Goal: Task Accomplishment & Management: Complete application form

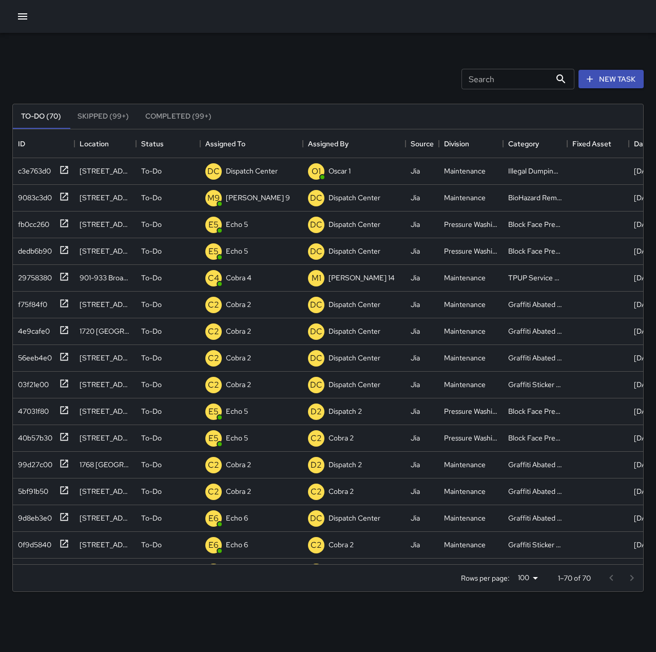
scroll to position [427, 623]
click at [31, 20] on button "button" at bounding box center [22, 16] width 21 height 21
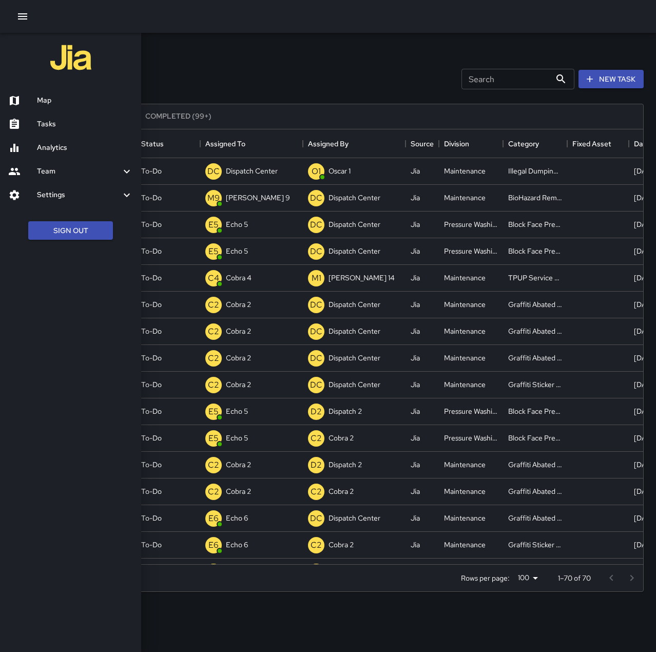
drag, startPoint x: 36, startPoint y: 101, endPoint x: 310, endPoint y: 347, distance: 367.5
click at [36, 101] on div at bounding box center [22, 100] width 29 height 12
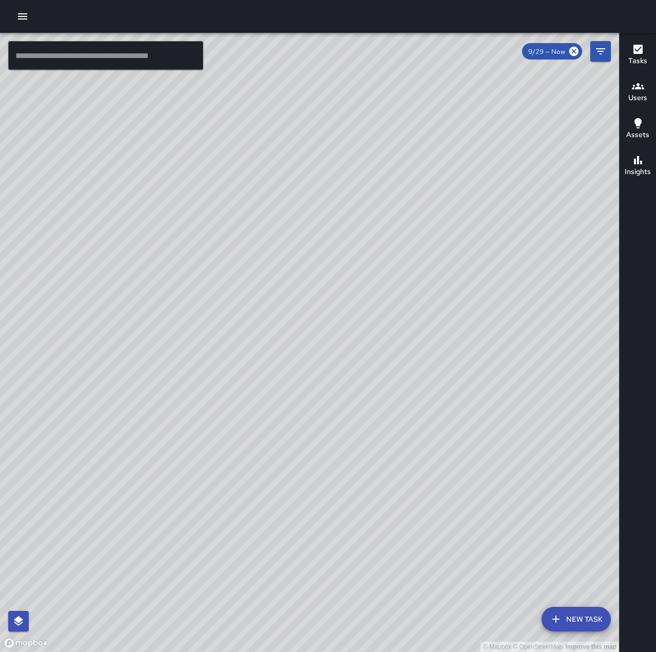
drag, startPoint x: 279, startPoint y: 450, endPoint x: 501, endPoint y: 337, distance: 248.7
click at [501, 337] on div "© Mapbox © OpenStreetMap Improve this map" at bounding box center [309, 342] width 619 height 619
drag, startPoint x: 489, startPoint y: 332, endPoint x: 331, endPoint y: 378, distance: 164.7
click at [331, 378] on div "© Mapbox © OpenStreetMap Improve this map" at bounding box center [309, 342] width 619 height 619
drag, startPoint x: 412, startPoint y: 278, endPoint x: 367, endPoint y: 460, distance: 187.8
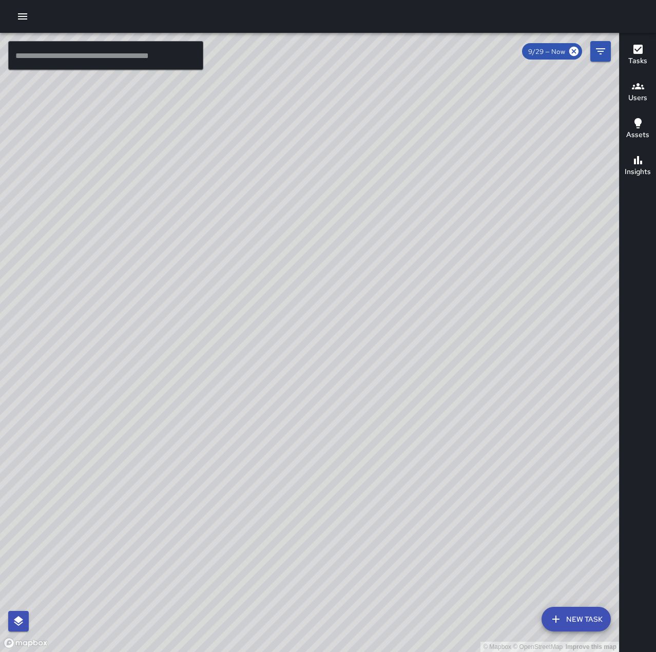
click at [367, 460] on div "© Mapbox © OpenStreetMap Improve this map" at bounding box center [309, 342] width 619 height 619
click at [33, 13] on div at bounding box center [328, 16] width 656 height 33
click at [23, 17] on icon "button" at bounding box center [22, 16] width 9 height 6
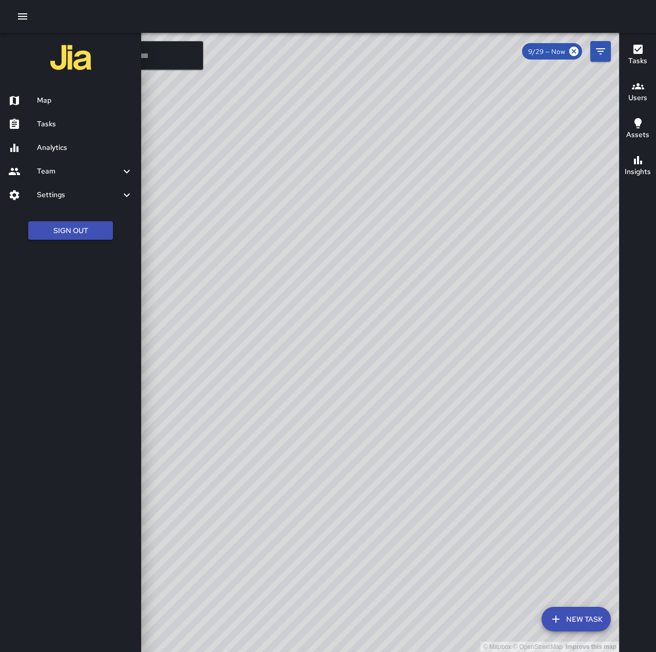
click at [65, 122] on h6 "Tasks" at bounding box center [85, 124] width 96 height 11
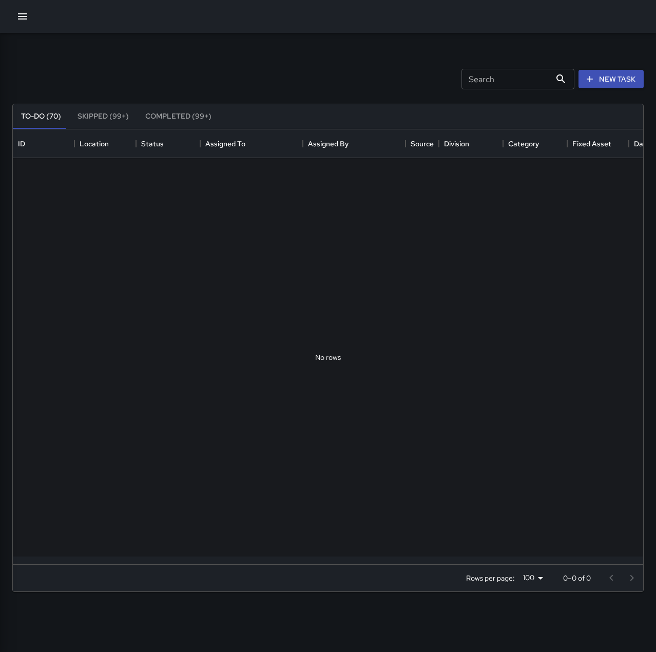
scroll to position [427, 623]
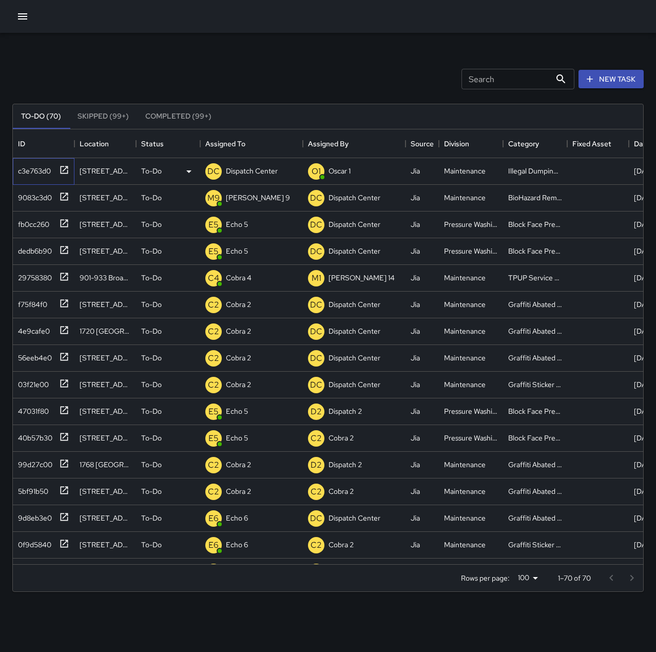
click at [44, 170] on div "c3e763d0" at bounding box center [32, 169] width 37 height 14
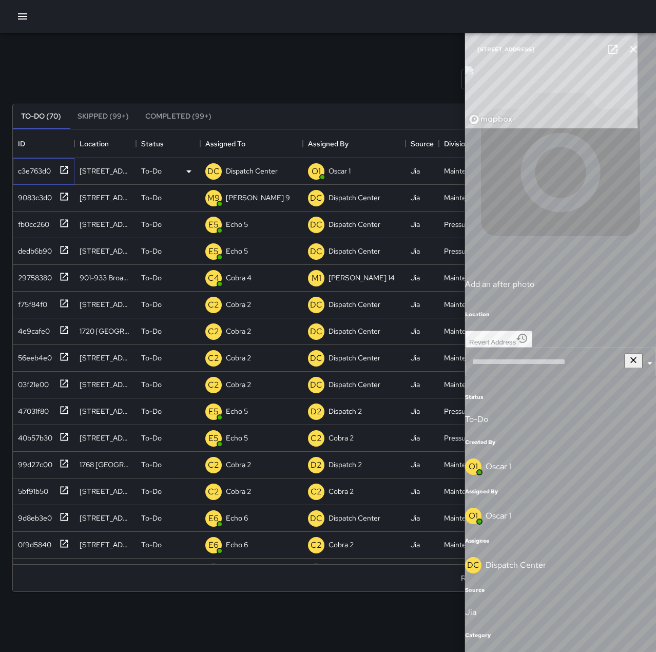
type input "**********"
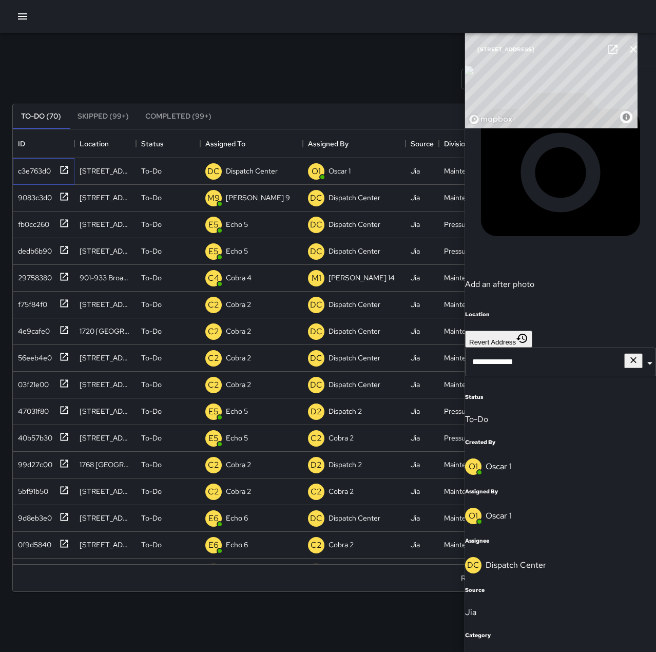
scroll to position [154, 0]
click at [533, 570] on p "Dispatch Center" at bounding box center [516, 565] width 61 height 11
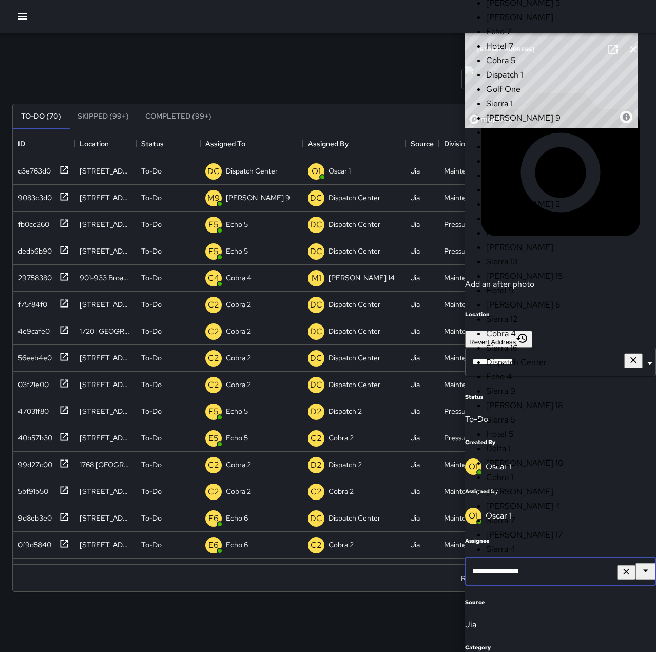
scroll to position [980, 0]
click at [621, 577] on icon "Clear" at bounding box center [626, 571] width 10 height 10
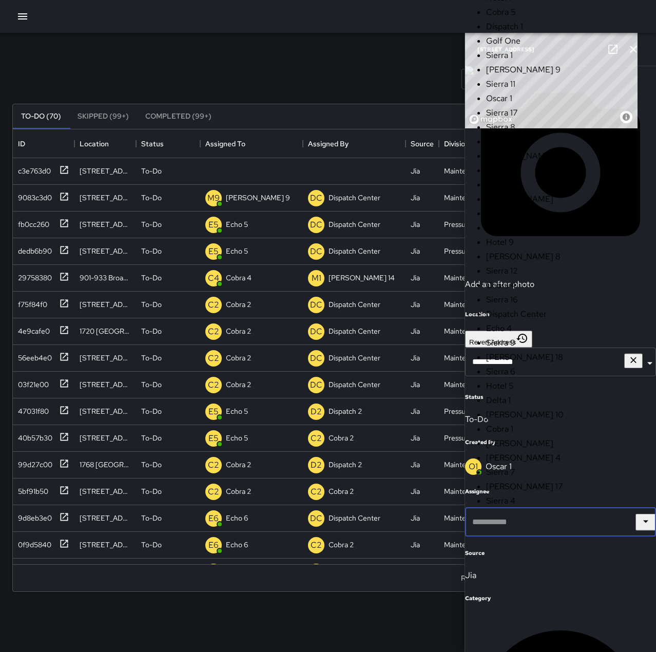
scroll to position [0, 0]
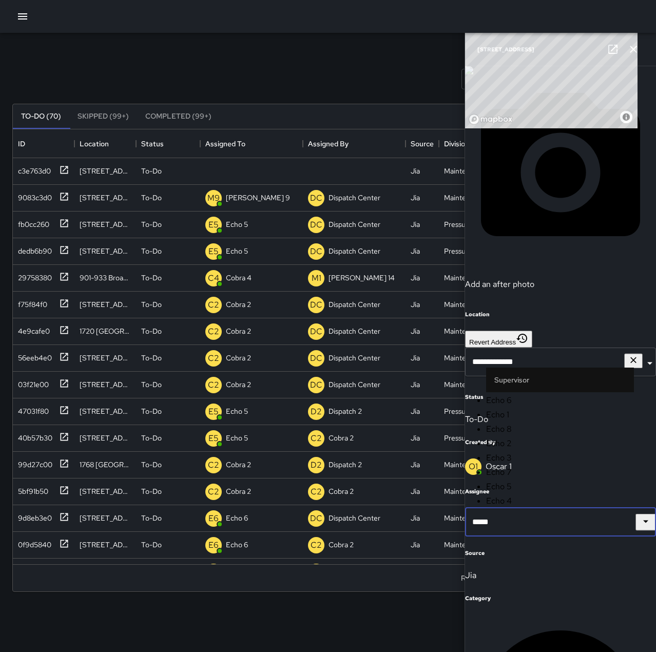
type input "******"
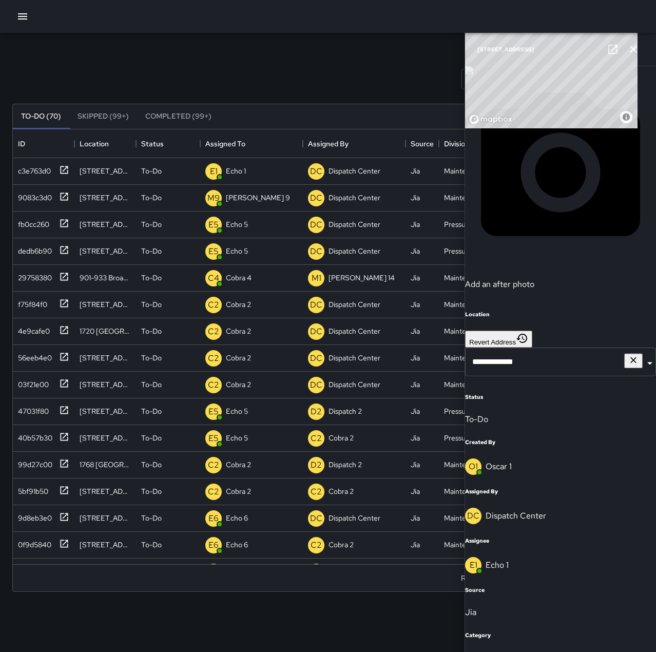
click at [640, 51] on button "button" at bounding box center [633, 49] width 21 height 21
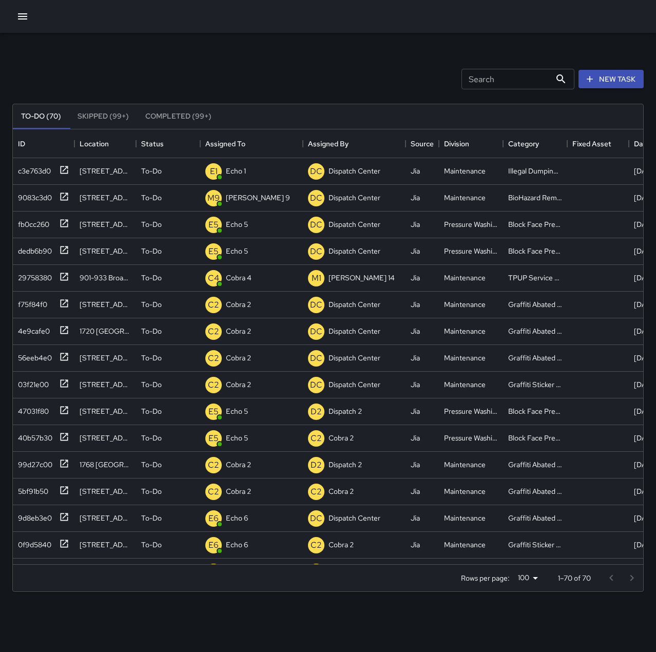
click at [30, 14] on button "button" at bounding box center [22, 16] width 21 height 21
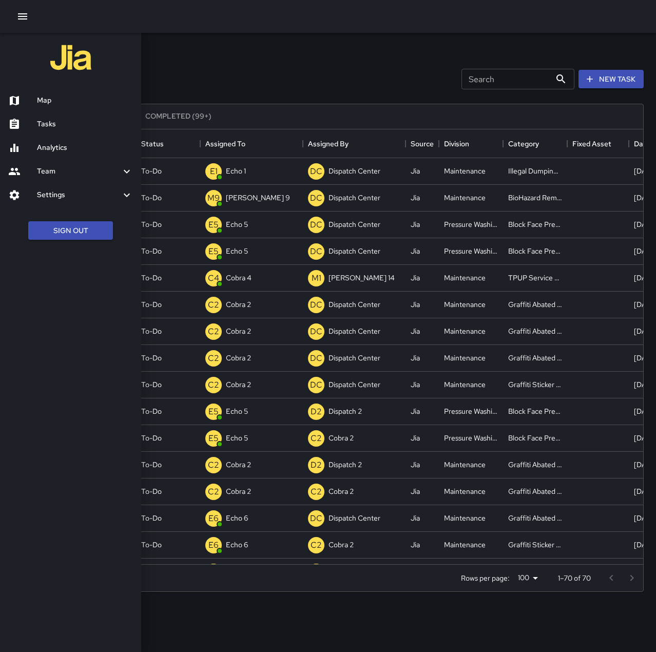
click at [45, 100] on h6 "Map" at bounding box center [85, 100] width 96 height 11
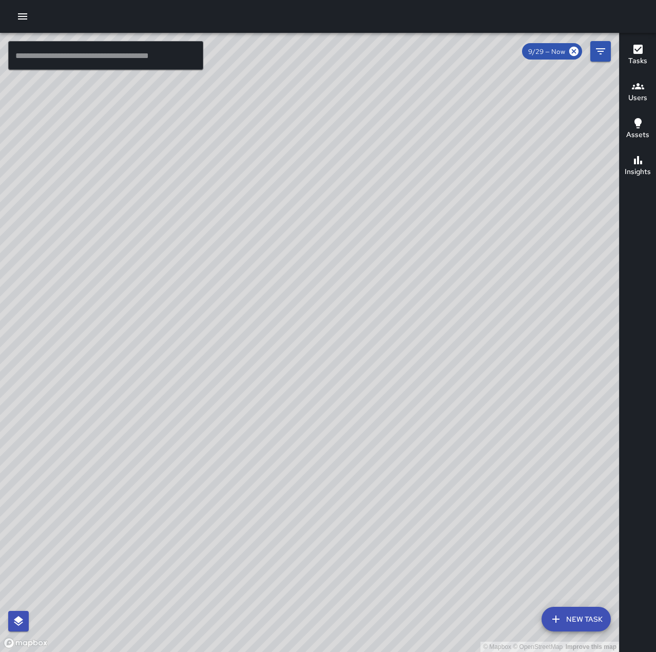
drag, startPoint x: 200, startPoint y: 297, endPoint x: 474, endPoint y: 246, distance: 279.3
click at [474, 246] on div "© Mapbox © OpenStreetMap Improve this map" at bounding box center [309, 342] width 619 height 619
drag, startPoint x: 359, startPoint y: 353, endPoint x: 433, endPoint y: 383, distance: 79.7
click at [433, 383] on div "© Mapbox © OpenStreetMap Improve this map" at bounding box center [309, 342] width 619 height 619
drag, startPoint x: 494, startPoint y: 415, endPoint x: 312, endPoint y: 400, distance: 183.4
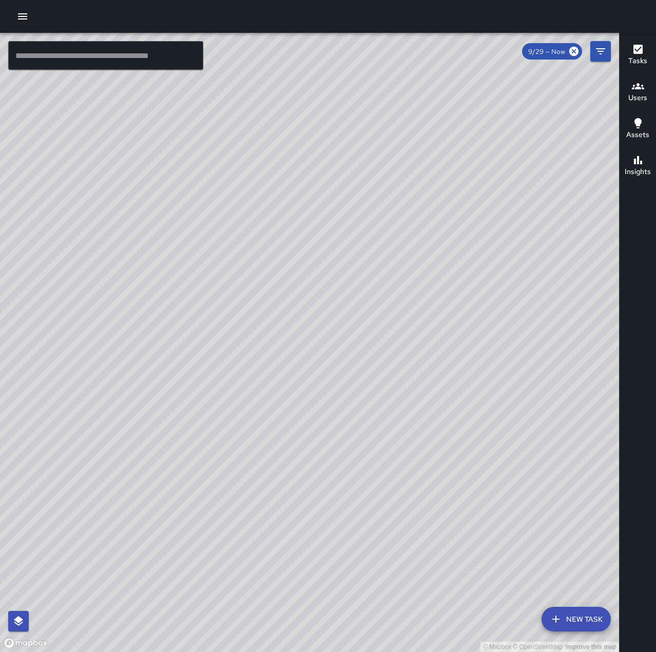
click at [312, 400] on div "© Mapbox © OpenStreetMap Improve this map" at bounding box center [309, 342] width 619 height 619
drag, startPoint x: 224, startPoint y: 468, endPoint x: 169, endPoint y: 456, distance: 56.2
click at [169, 456] on div "© Mapbox © OpenStreetMap Improve this map" at bounding box center [309, 342] width 619 height 619
drag, startPoint x: 351, startPoint y: 233, endPoint x: 272, endPoint y: 463, distance: 242.6
click at [180, 522] on div "© Mapbox © OpenStreetMap Improve this map" at bounding box center [309, 342] width 619 height 619
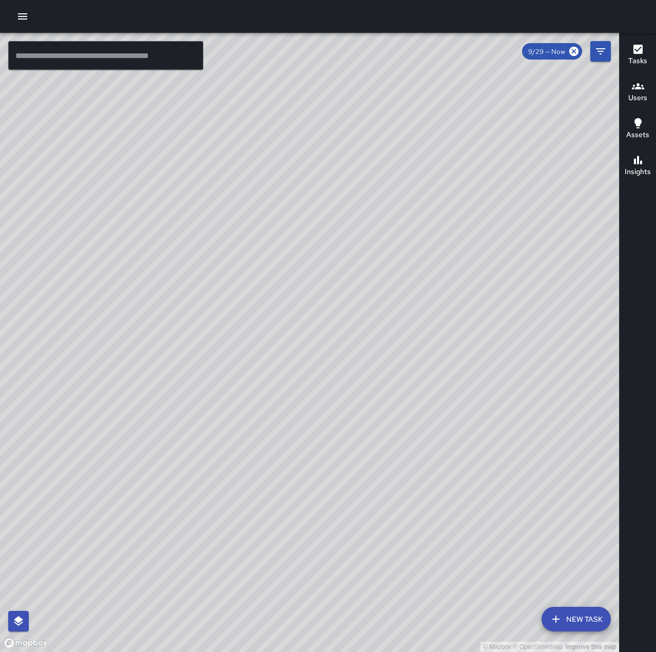
drag, startPoint x: 316, startPoint y: 324, endPoint x: 371, endPoint y: 421, distance: 111.9
click at [371, 421] on div "© Mapbox © OpenStreetMap Improve this map" at bounding box center [309, 342] width 619 height 619
drag, startPoint x: 381, startPoint y: 539, endPoint x: 452, endPoint y: 392, distance: 163.5
click at [452, 392] on div "© Mapbox © OpenStreetMap Improve this map" at bounding box center [309, 342] width 619 height 619
drag, startPoint x: 309, startPoint y: 476, endPoint x: 351, endPoint y: 267, distance: 213.1
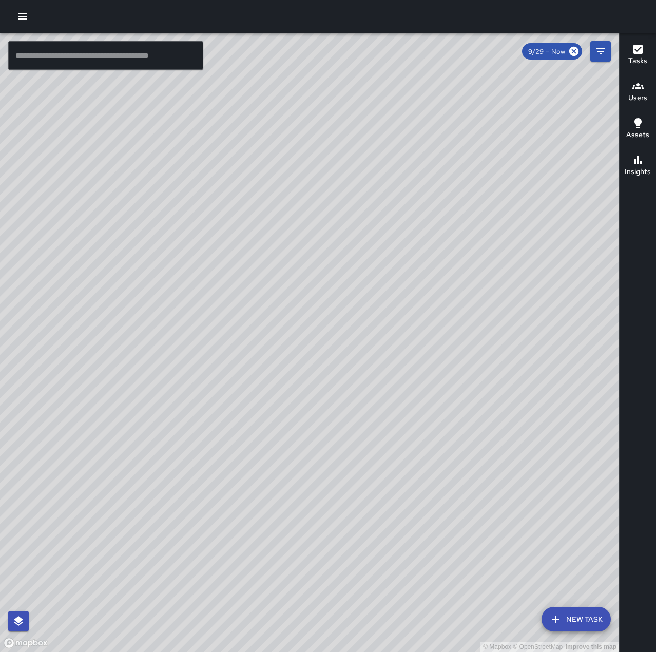
click at [351, 267] on div "© Mapbox © OpenStreetMap Improve this map" at bounding box center [309, 342] width 619 height 619
drag, startPoint x: 338, startPoint y: 274, endPoint x: 484, endPoint y: 346, distance: 162.8
click at [484, 346] on div "© Mapbox © OpenStreetMap Improve this map" at bounding box center [309, 342] width 619 height 619
drag, startPoint x: 449, startPoint y: 356, endPoint x: 302, endPoint y: 326, distance: 149.8
click at [302, 326] on div "© Mapbox © OpenStreetMap Improve this map" at bounding box center [309, 342] width 619 height 619
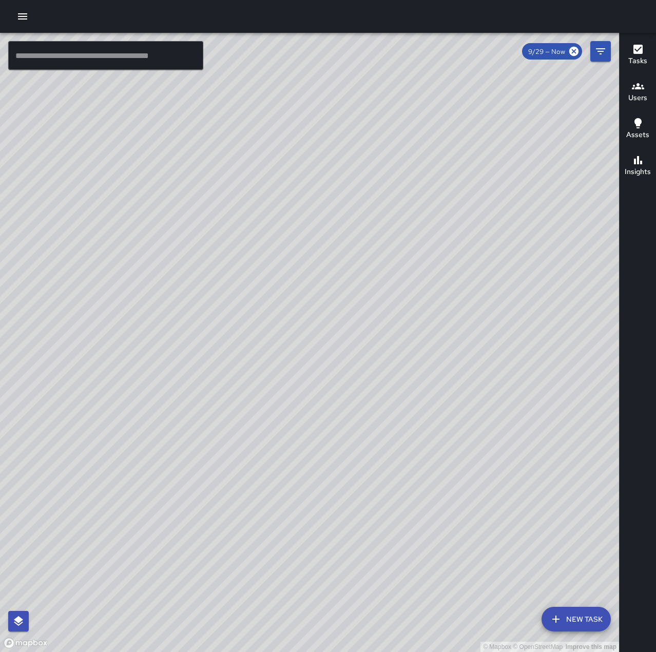
drag, startPoint x: 311, startPoint y: 321, endPoint x: 359, endPoint y: 286, distance: 59.6
click at [358, 286] on div "© Mapbox © OpenStreetMap Improve this map" at bounding box center [309, 342] width 619 height 619
drag, startPoint x: 374, startPoint y: 229, endPoint x: 601, endPoint y: -14, distance: 332.7
click at [601, 0] on html "© Mapbox © OpenStreetMap Improve this map ​ New Task 9/29 — Now Map Layers Task…" at bounding box center [328, 326] width 656 height 652
drag, startPoint x: 414, startPoint y: 397, endPoint x: 557, endPoint y: 95, distance: 333.7
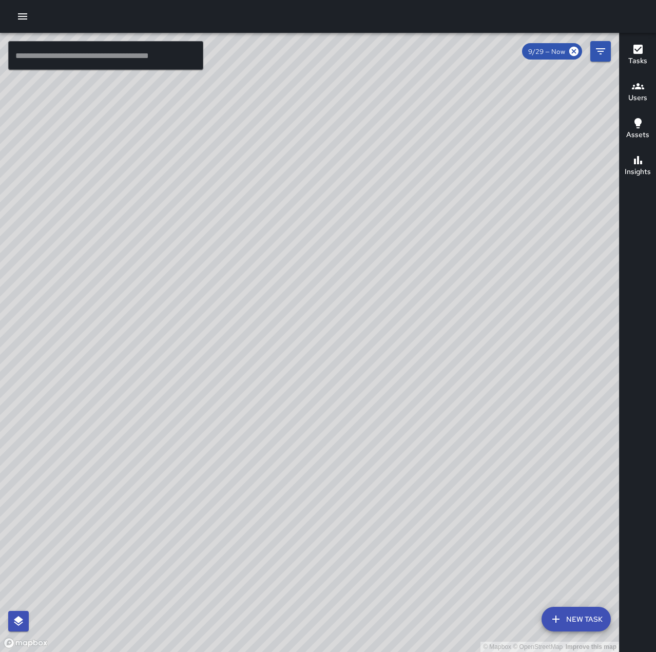
click at [556, 96] on div "© Mapbox © OpenStreetMap Improve this map" at bounding box center [309, 342] width 619 height 619
drag, startPoint x: 431, startPoint y: 381, endPoint x: 510, endPoint y: 246, distance: 156.5
click at [510, 246] on div "© Mapbox © OpenStreetMap Improve this map" at bounding box center [309, 342] width 619 height 619
drag, startPoint x: 226, startPoint y: 336, endPoint x: 423, endPoint y: 387, distance: 202.5
click at [423, 387] on div "© Mapbox © OpenStreetMap Improve this map" at bounding box center [309, 342] width 619 height 619
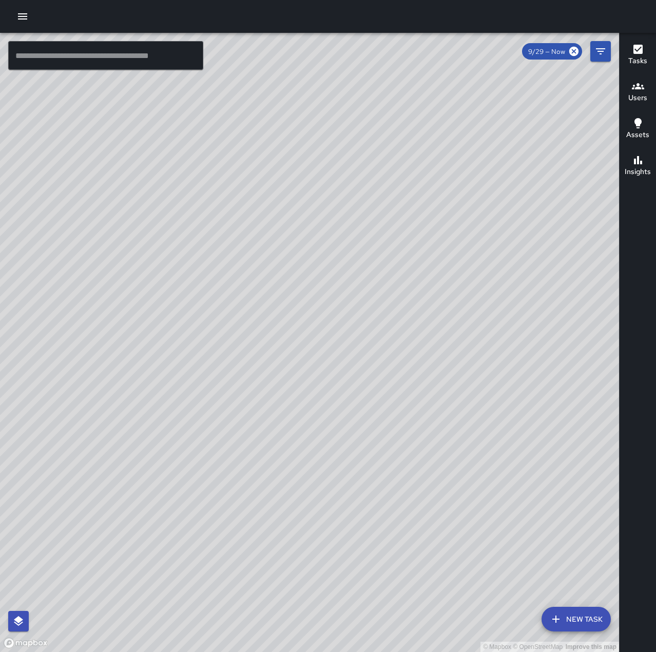
drag, startPoint x: 368, startPoint y: 320, endPoint x: 318, endPoint y: 383, distance: 80.1
click at [315, 387] on div "© Mapbox © OpenStreetMap Improve this map" at bounding box center [309, 342] width 619 height 619
drag, startPoint x: 462, startPoint y: 135, endPoint x: 247, endPoint y: 407, distance: 346.6
click at [247, 407] on div "© Mapbox © OpenStreetMap Improve this map" at bounding box center [309, 342] width 619 height 619
drag, startPoint x: 374, startPoint y: 184, endPoint x: 398, endPoint y: 359, distance: 176.7
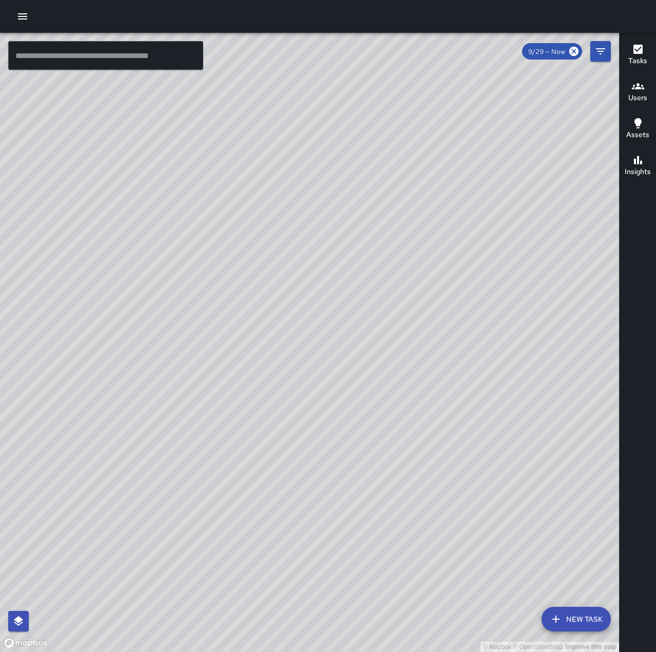
click at [398, 359] on div "© Mapbox © OpenStreetMap Improve this map" at bounding box center [309, 342] width 619 height 619
drag, startPoint x: 377, startPoint y: 236, endPoint x: 364, endPoint y: 387, distance: 151.5
click at [364, 387] on div "© Mapbox © OpenStreetMap Improve this map" at bounding box center [309, 342] width 619 height 619
drag, startPoint x: 272, startPoint y: 491, endPoint x: 309, endPoint y: 460, distance: 48.1
click at [309, 460] on div "© Mapbox © OpenStreetMap Improve this map" at bounding box center [309, 342] width 619 height 619
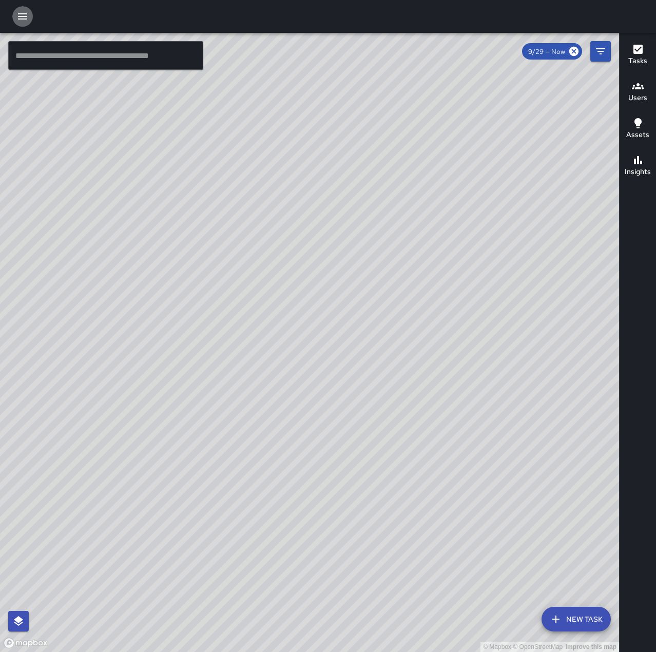
click at [21, 20] on icon "button" at bounding box center [22, 16] width 12 height 12
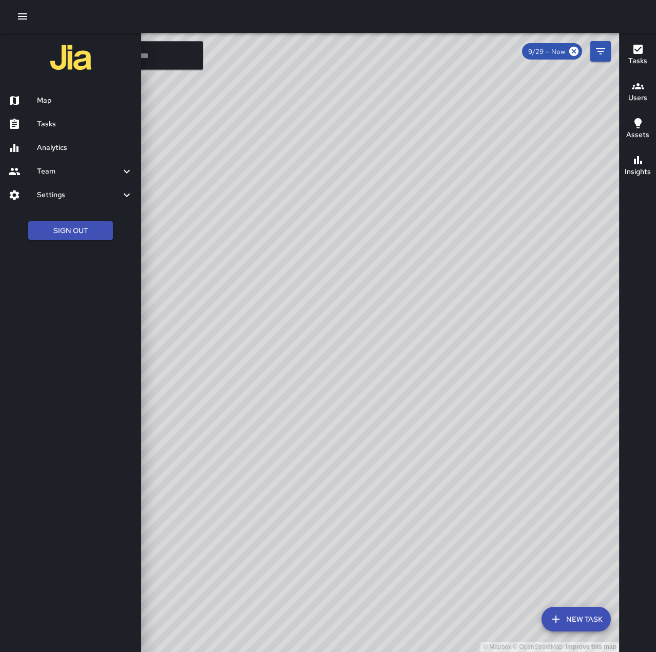
click at [53, 120] on h6 "Tasks" at bounding box center [85, 124] width 96 height 11
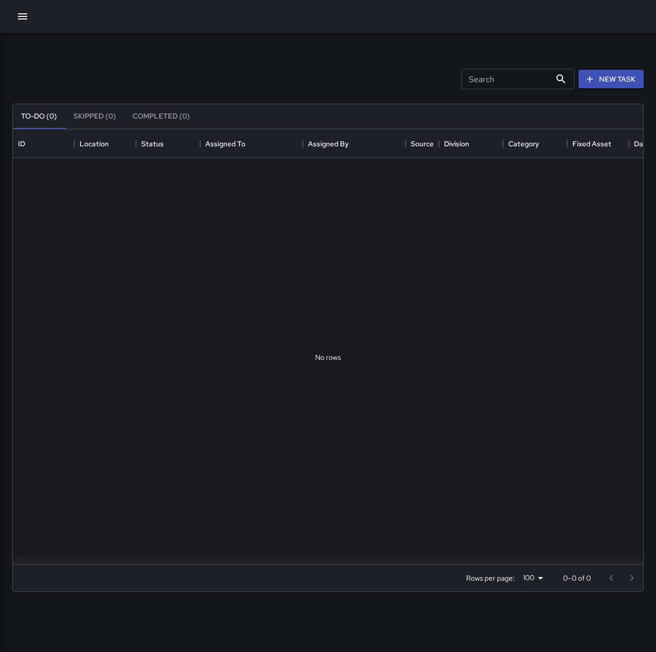
scroll to position [427, 623]
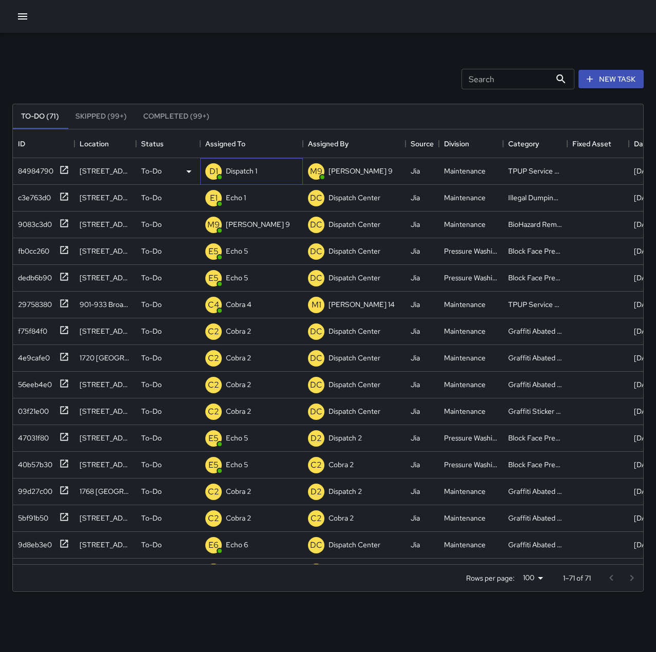
click at [252, 172] on p "Dispatch 1" at bounding box center [241, 171] width 31 height 10
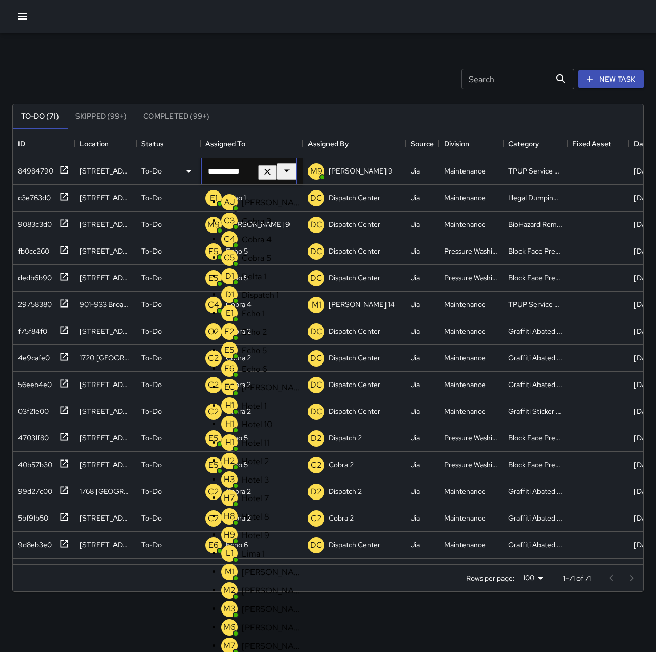
click at [273, 172] on icon "Clear" at bounding box center [267, 171] width 10 height 10
click at [268, 323] on li "E1 Echo 1" at bounding box center [261, 313] width 81 height 21
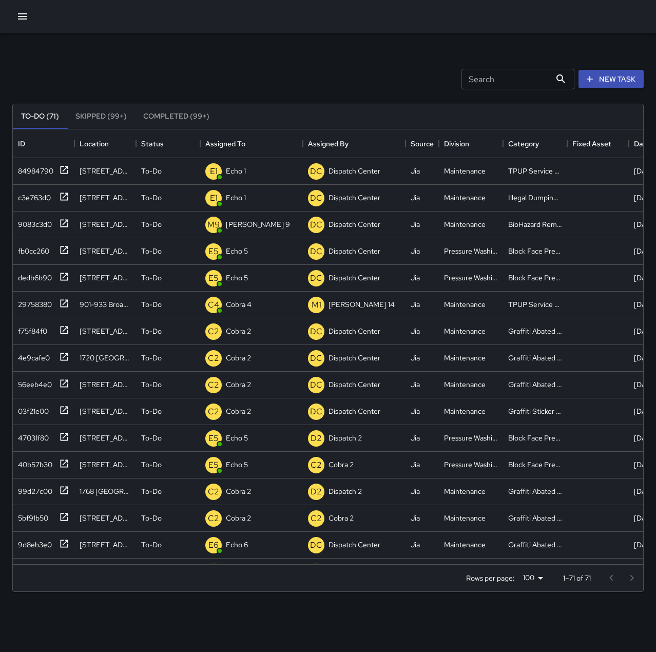
click at [261, 81] on div "Search Search New Task" at bounding box center [328, 78] width 636 height 53
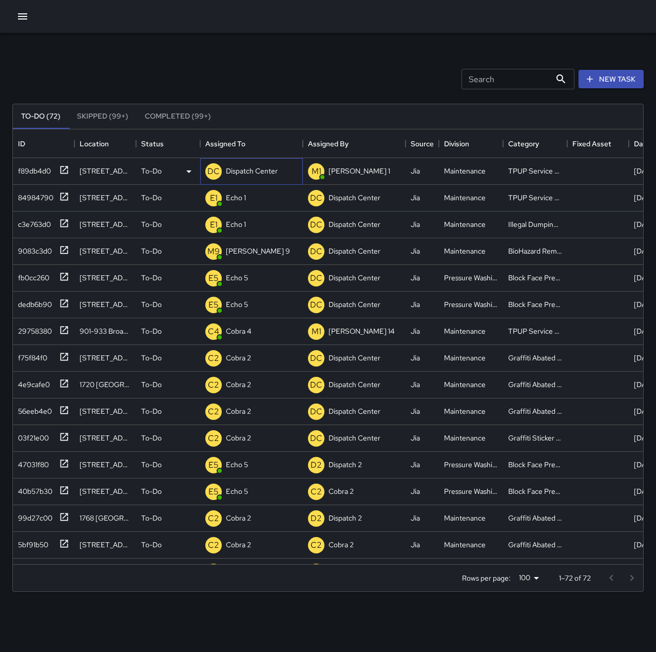
click at [264, 167] on p "Dispatch Center" at bounding box center [252, 171] width 52 height 10
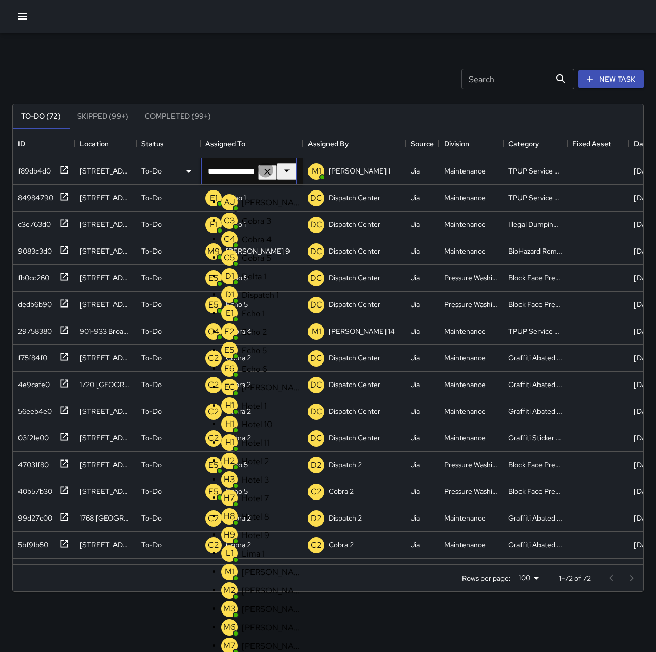
click at [273, 168] on icon "Clear" at bounding box center [267, 171] width 10 height 10
click at [252, 319] on p "Echo 1" at bounding box center [272, 313] width 61 height 11
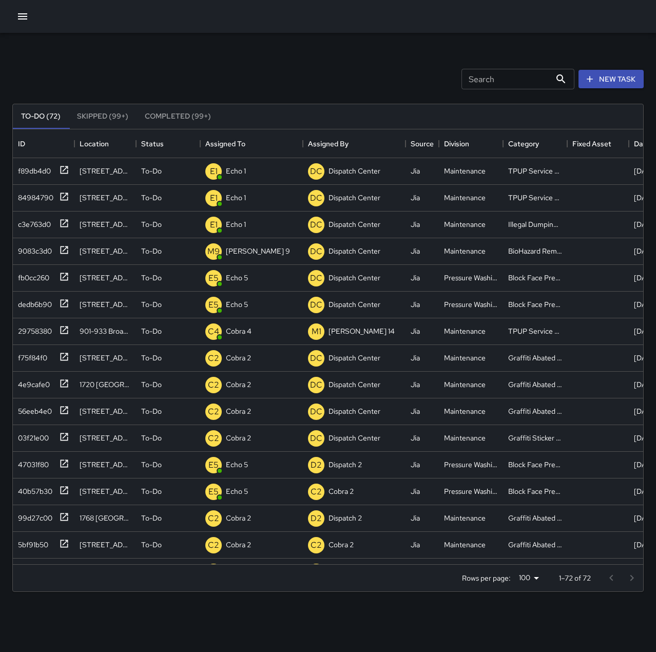
click at [237, 66] on div "Search Search New Task" at bounding box center [328, 78] width 636 height 53
click at [22, 14] on icon "button" at bounding box center [22, 16] width 9 height 6
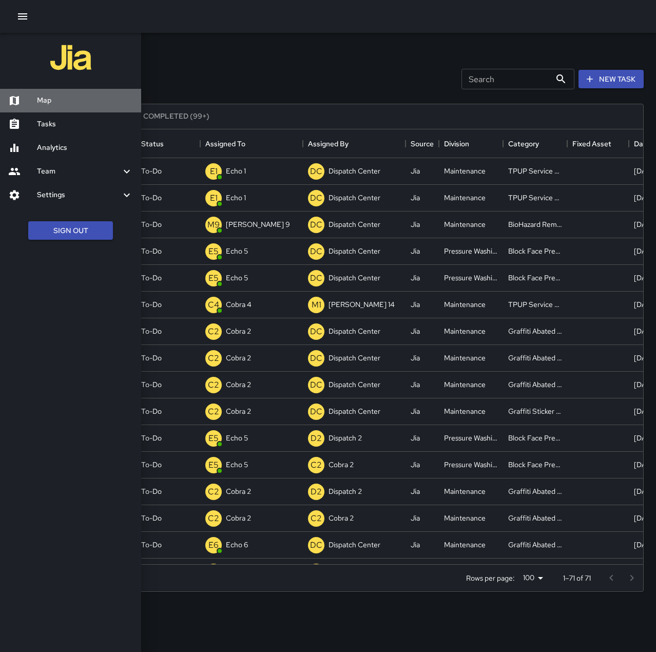
click at [56, 99] on h6 "Map" at bounding box center [85, 100] width 96 height 11
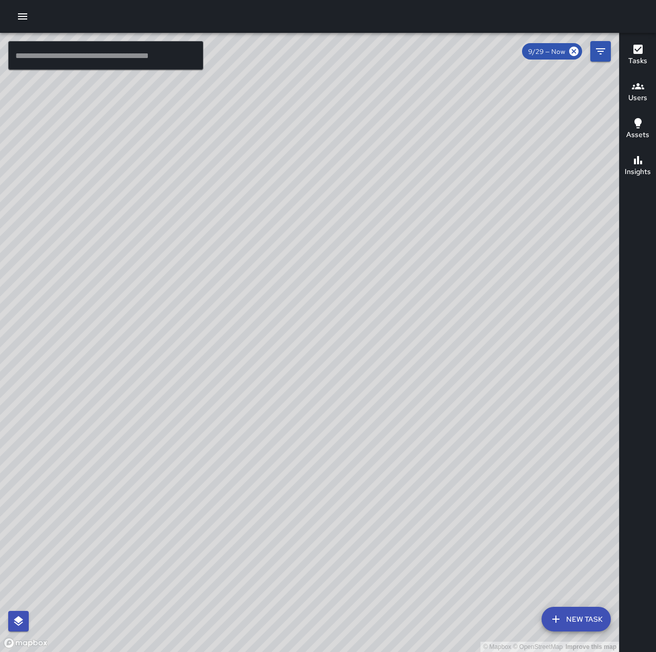
drag, startPoint x: 530, startPoint y: 282, endPoint x: 267, endPoint y: 597, distance: 409.7
click at [270, 600] on div "© Mapbox © OpenStreetMap Improve this map" at bounding box center [309, 342] width 619 height 619
drag, startPoint x: 509, startPoint y: 180, endPoint x: 316, endPoint y: 383, distance: 280.7
click at [319, 383] on div "© Mapbox © OpenStreetMap Improve this map" at bounding box center [309, 342] width 619 height 619
click at [18, 14] on icon "button" at bounding box center [22, 16] width 9 height 6
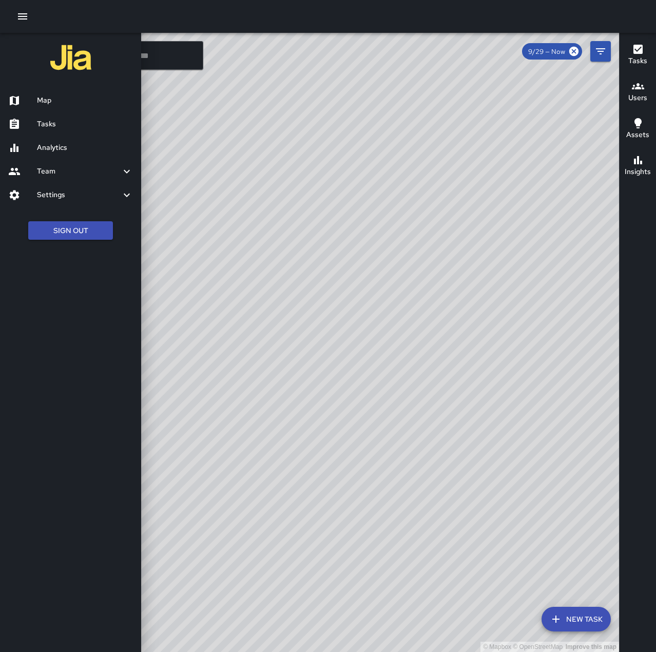
click at [63, 121] on h6 "Tasks" at bounding box center [85, 124] width 96 height 11
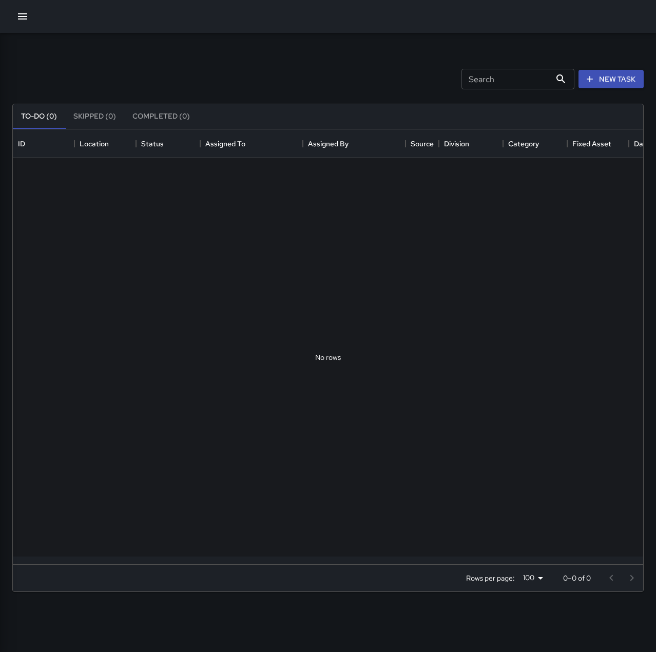
scroll to position [427, 623]
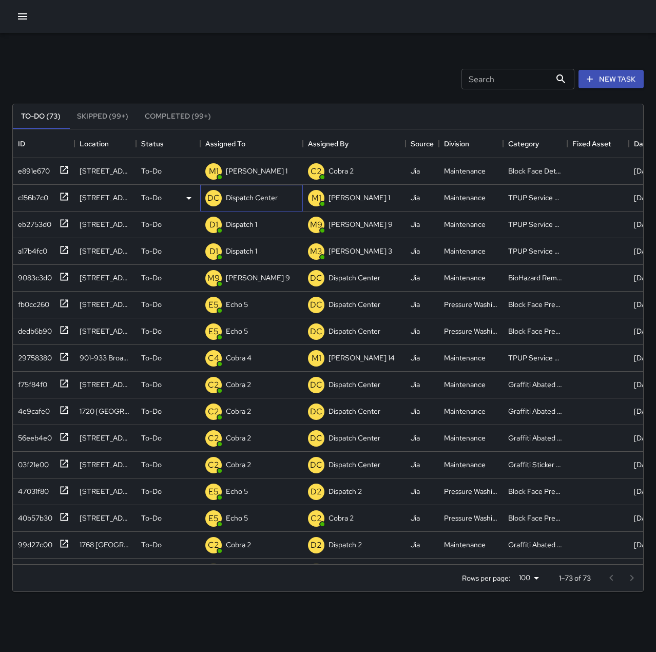
click at [267, 191] on div "Dispatch Center" at bounding box center [252, 197] width 56 height 14
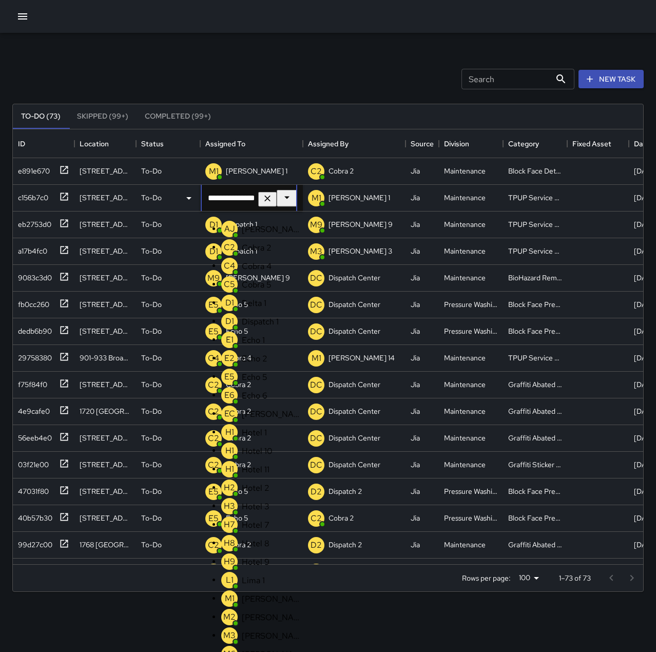
click at [273, 199] on icon "Clear" at bounding box center [267, 198] width 10 height 10
click at [249, 346] on p "Echo 1" at bounding box center [272, 340] width 61 height 11
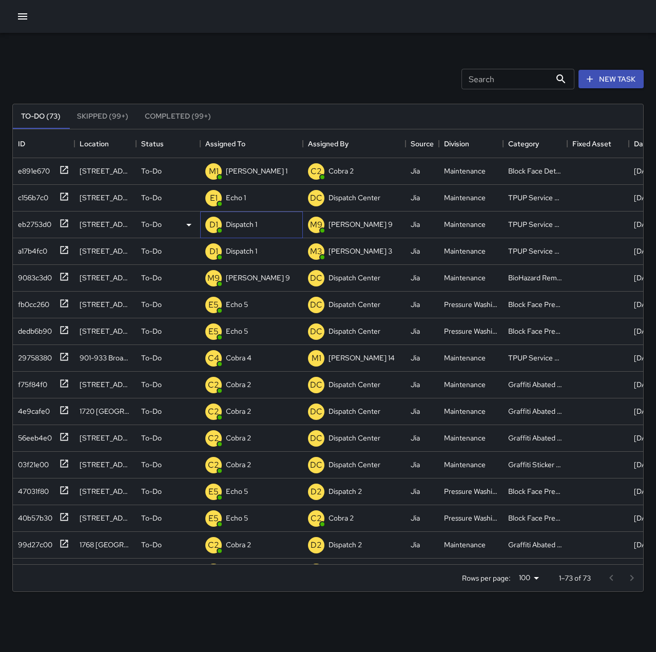
click at [241, 221] on p "Dispatch 1" at bounding box center [241, 224] width 31 height 10
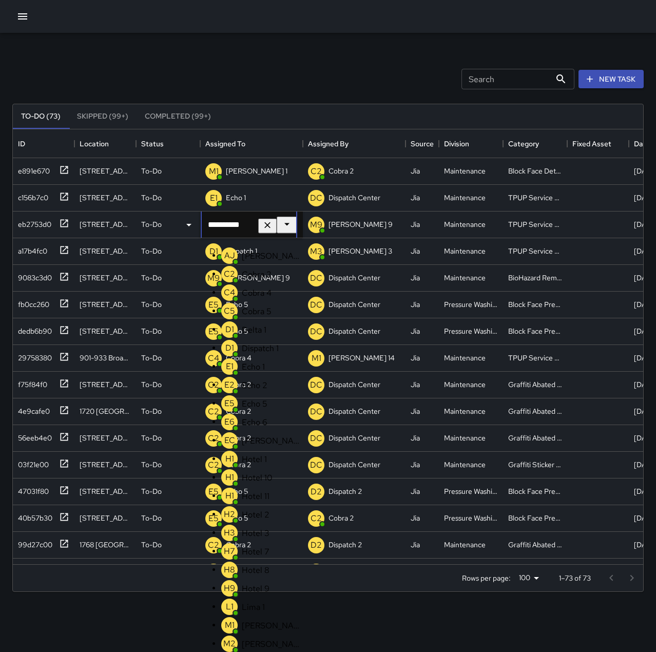
click at [271, 226] on icon "Clear" at bounding box center [267, 225] width 6 height 6
click at [247, 372] on p "Echo 1" at bounding box center [272, 366] width 61 height 11
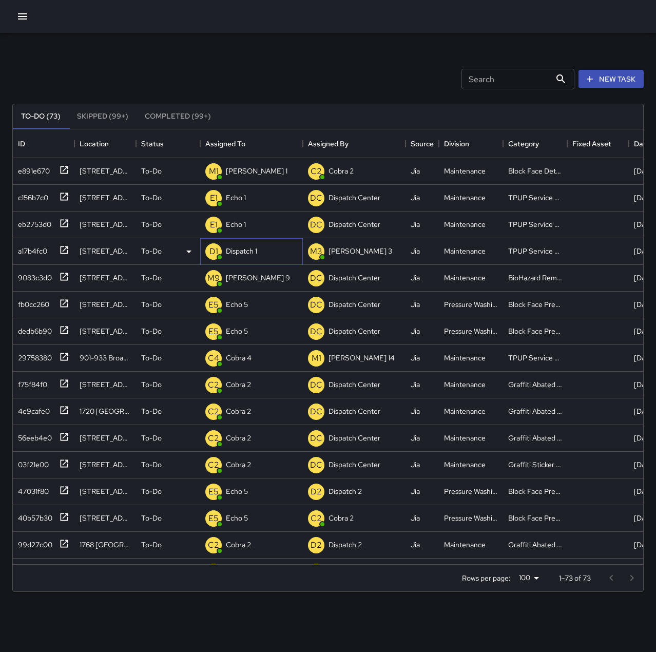
click at [248, 252] on p "Dispatch 1" at bounding box center [241, 251] width 31 height 10
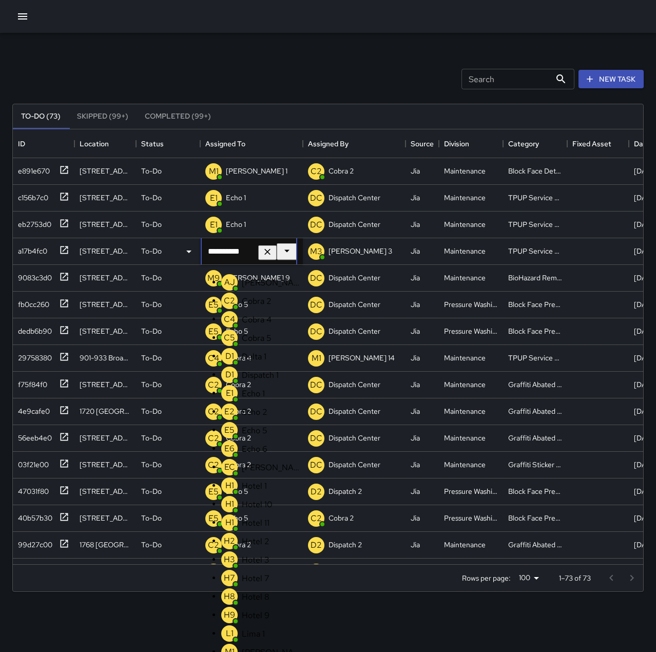
click at [273, 252] on icon "Clear" at bounding box center [267, 251] width 10 height 10
click at [257, 404] on li "E1 Echo 1" at bounding box center [261, 393] width 81 height 21
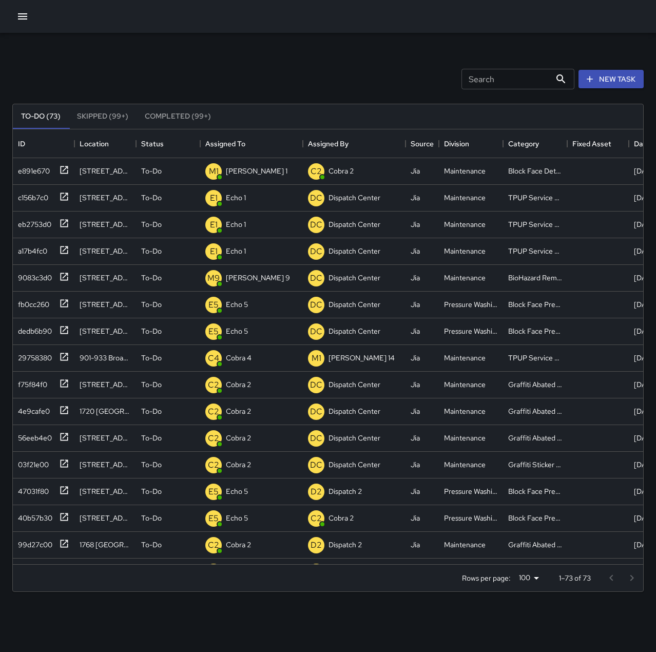
click at [285, 84] on div "Search Search New Task" at bounding box center [328, 78] width 636 height 53
click at [39, 546] on div "5bf91b50" at bounding box center [31, 542] width 34 height 14
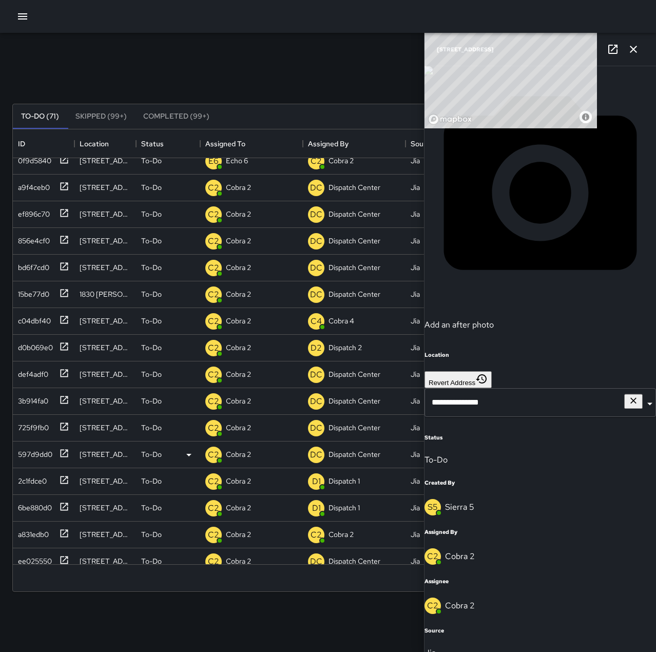
scroll to position [384, 0]
click at [37, 534] on div "6be880d0" at bounding box center [33, 532] width 38 height 14
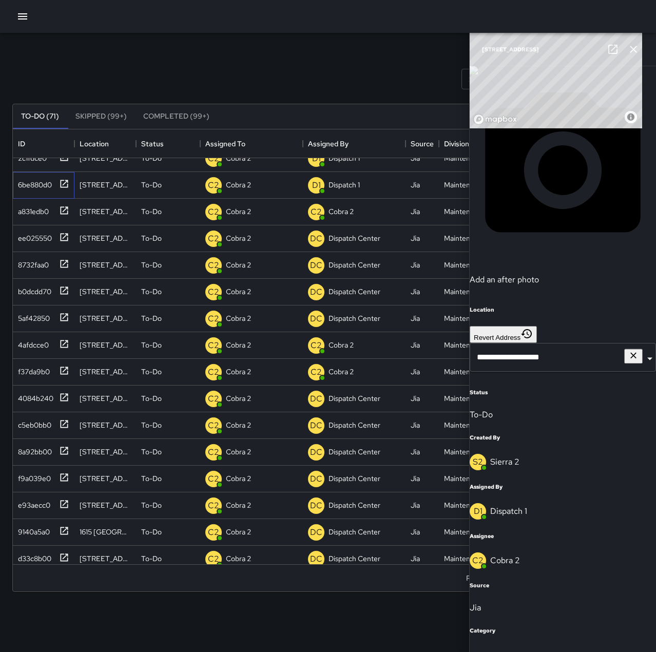
scroll to position [743, 0]
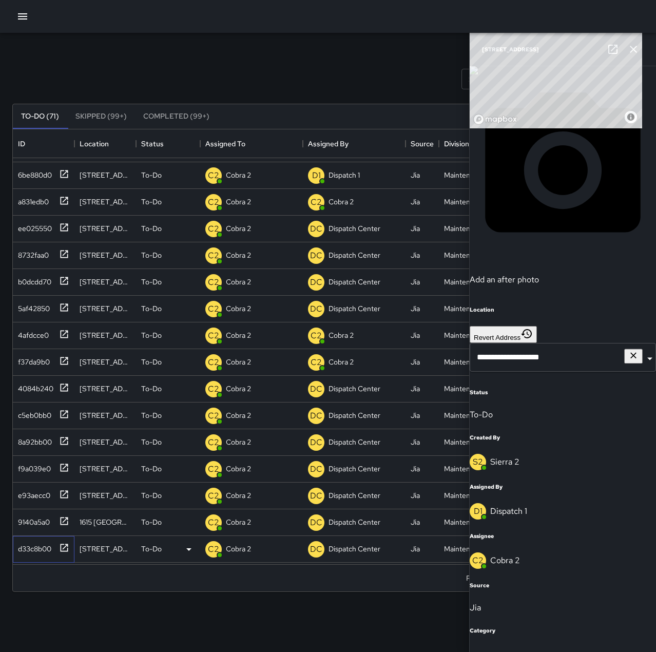
click at [30, 541] on div "d33c8b00" at bounding box center [32, 547] width 37 height 14
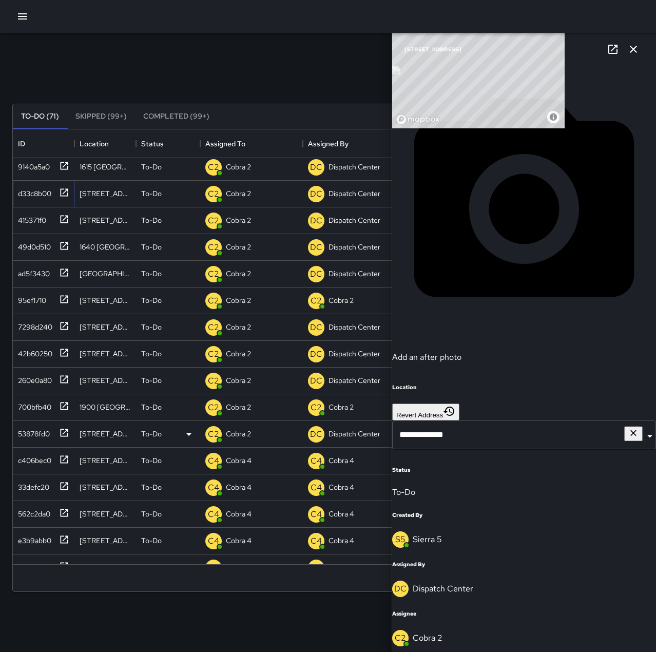
scroll to position [1103, 0]
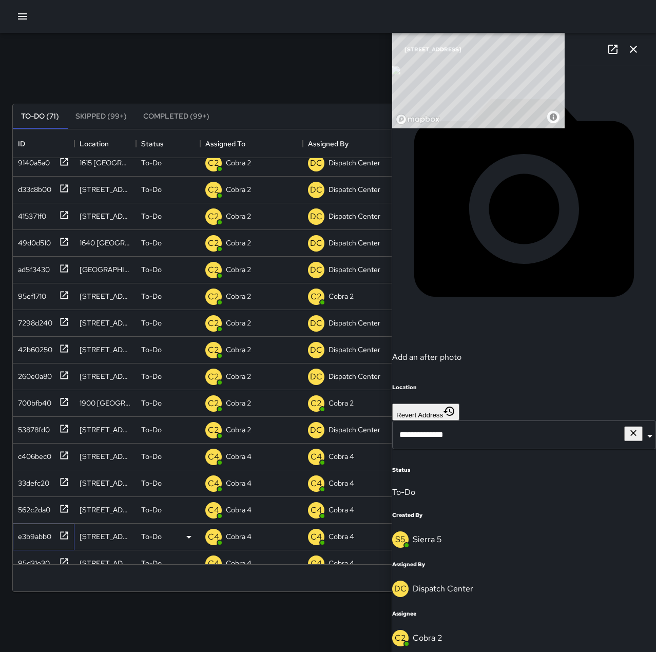
click at [29, 539] on div "e3b9abb0" at bounding box center [32, 534] width 37 height 14
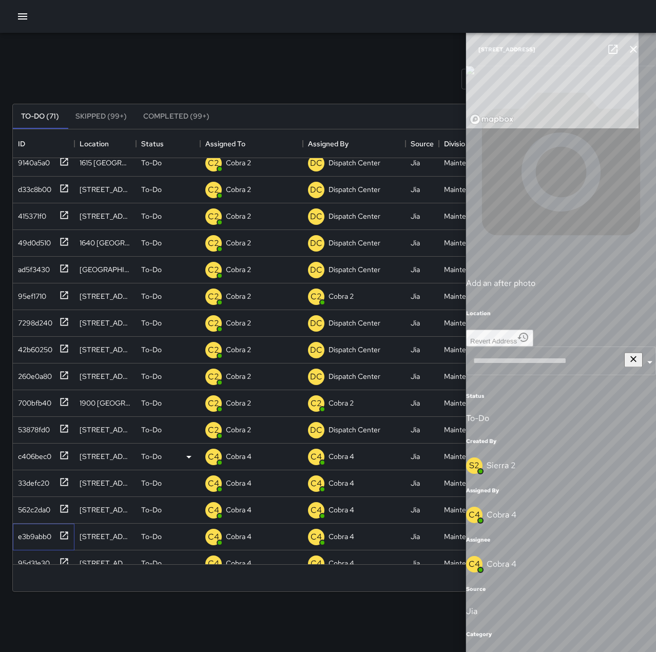
type input "**********"
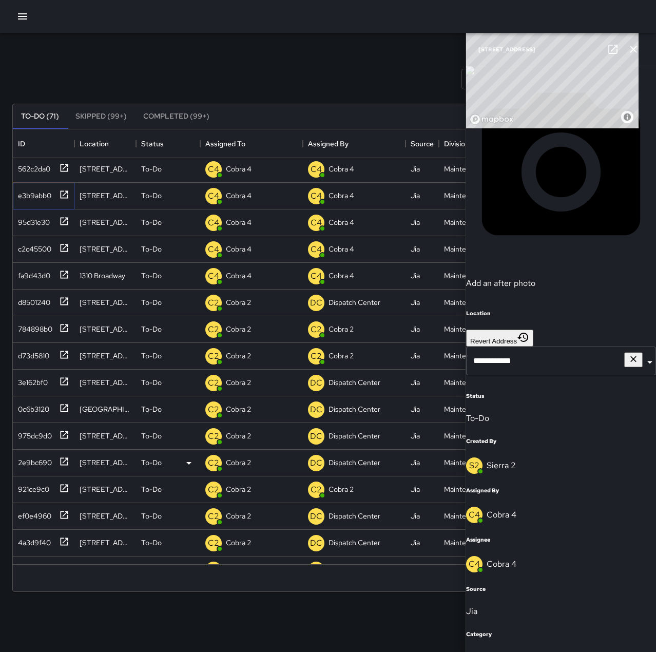
scroll to position [1462, 0]
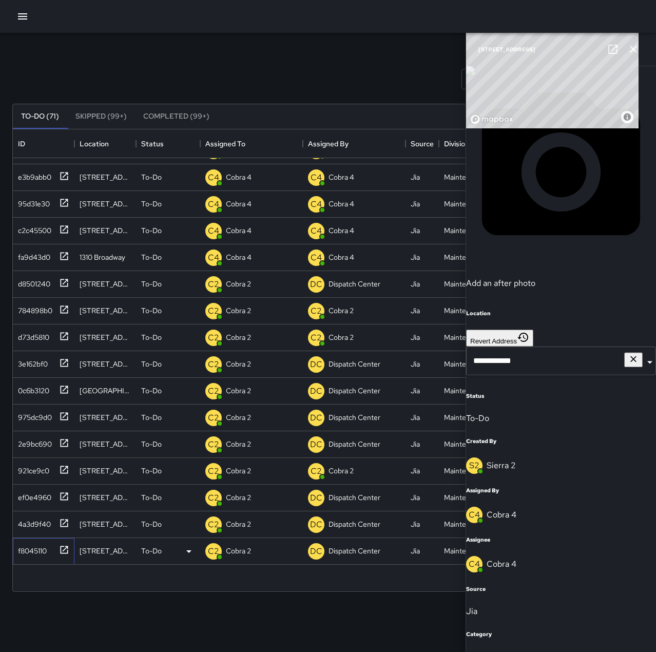
click at [29, 549] on div "f8045110" at bounding box center [30, 549] width 33 height 14
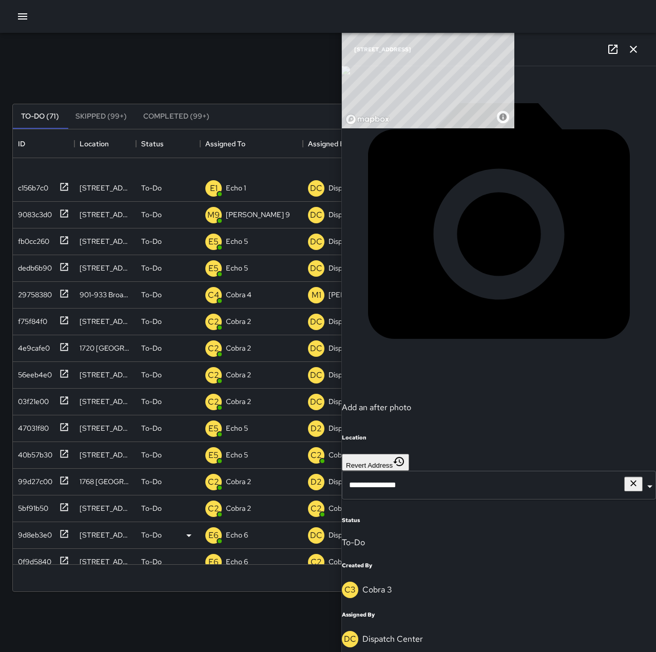
scroll to position [0, 0]
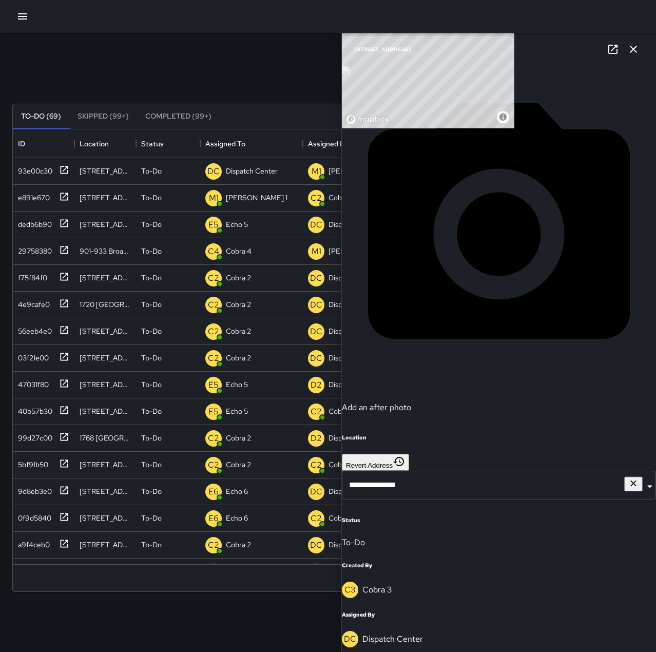
click at [632, 44] on icon "button" at bounding box center [633, 49] width 12 height 12
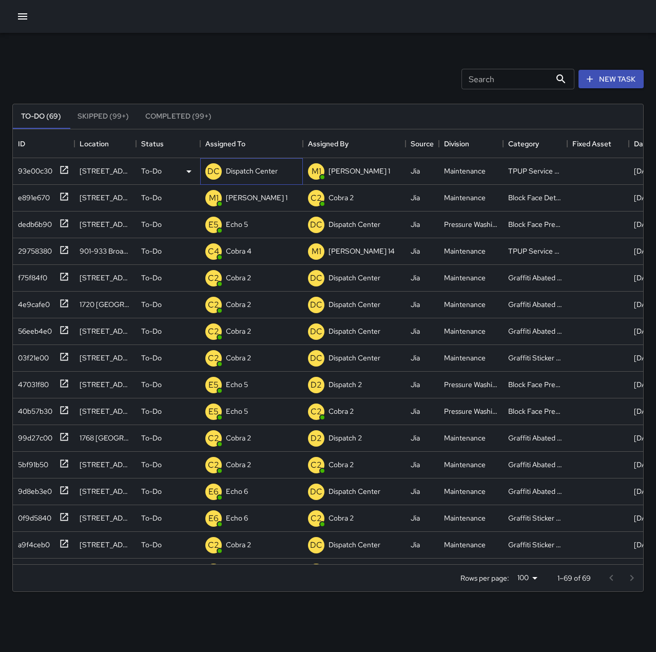
click at [277, 170] on p "Dispatch Center" at bounding box center [252, 171] width 52 height 10
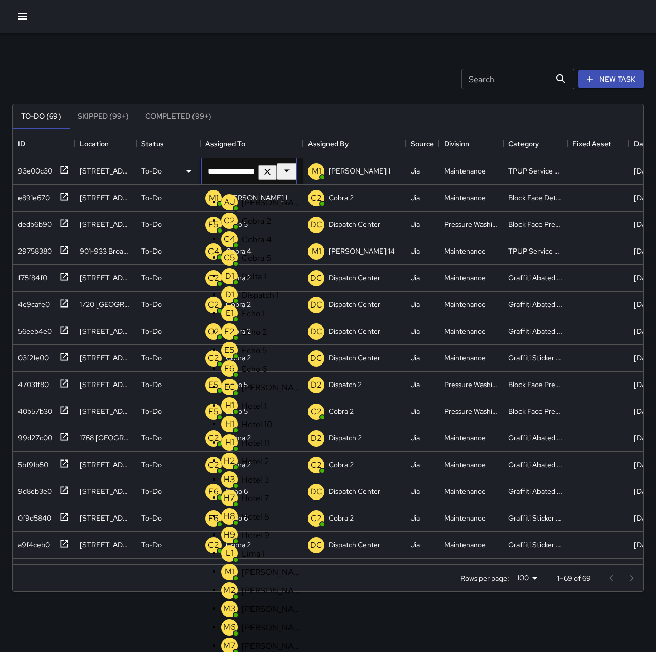
scroll to position [706, 0]
click at [271, 169] on icon "Clear" at bounding box center [267, 171] width 6 height 6
click at [247, 319] on p "Echo 1" at bounding box center [272, 313] width 61 height 11
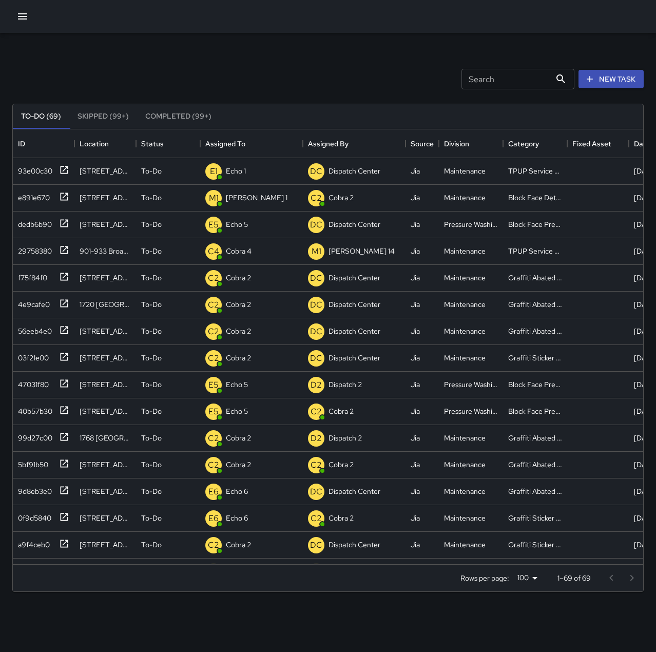
click at [236, 20] on div at bounding box center [328, 16] width 656 height 33
click at [63, 198] on icon at bounding box center [64, 196] width 10 height 10
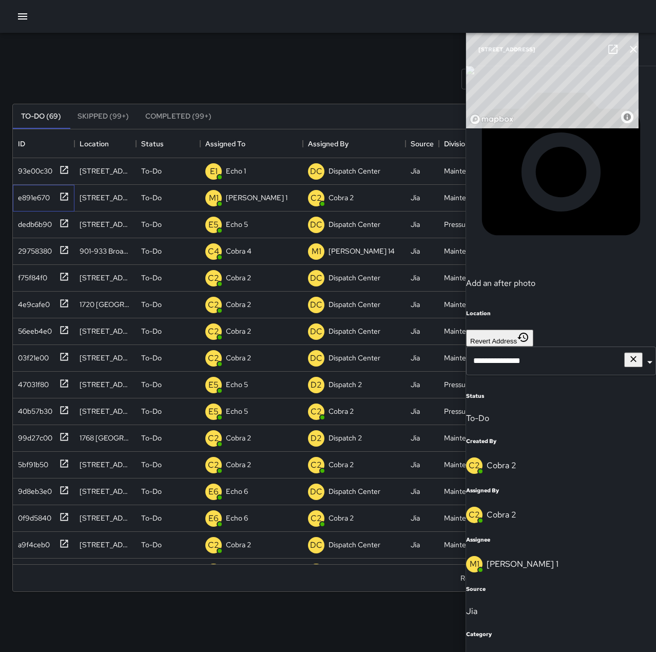
scroll to position [0, 0]
click at [635, 46] on icon "button" at bounding box center [633, 49] width 12 height 12
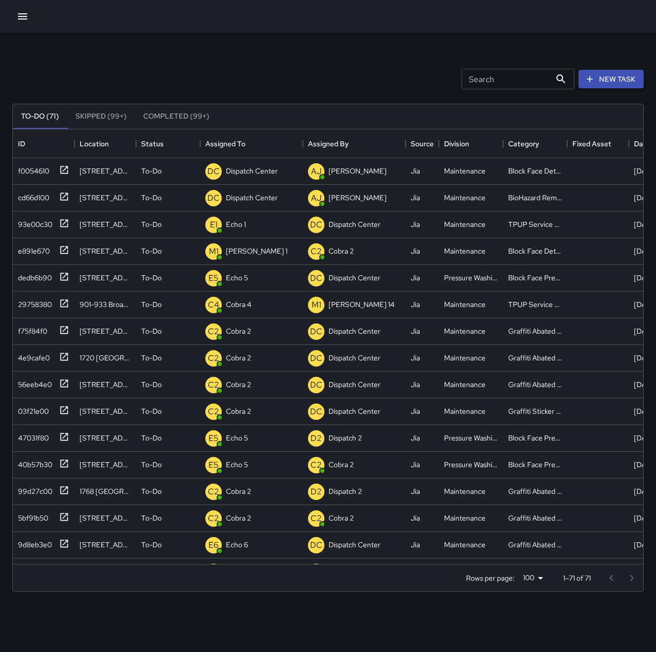
click at [599, 83] on button "New Task" at bounding box center [611, 79] width 65 height 19
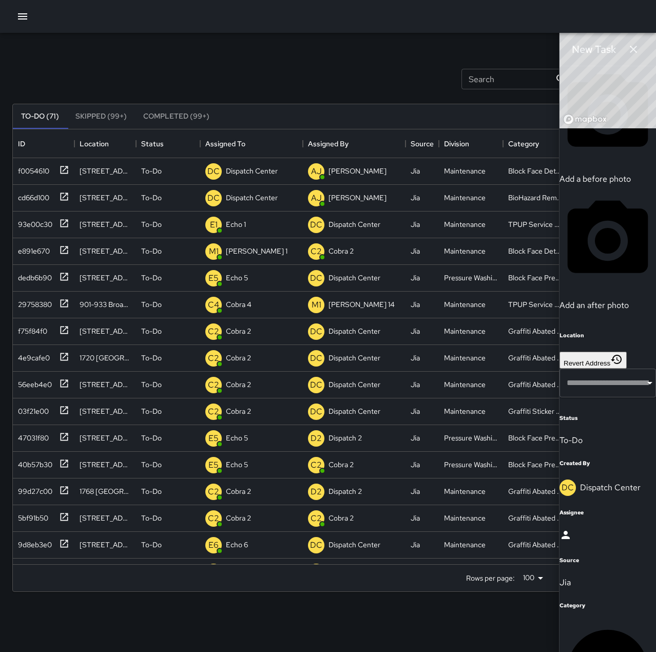
click at [560, 397] on input "text" at bounding box center [604, 383] width 89 height 29
type input "**********"
click at [560, 529] on div at bounding box center [608, 536] width 97 height 15
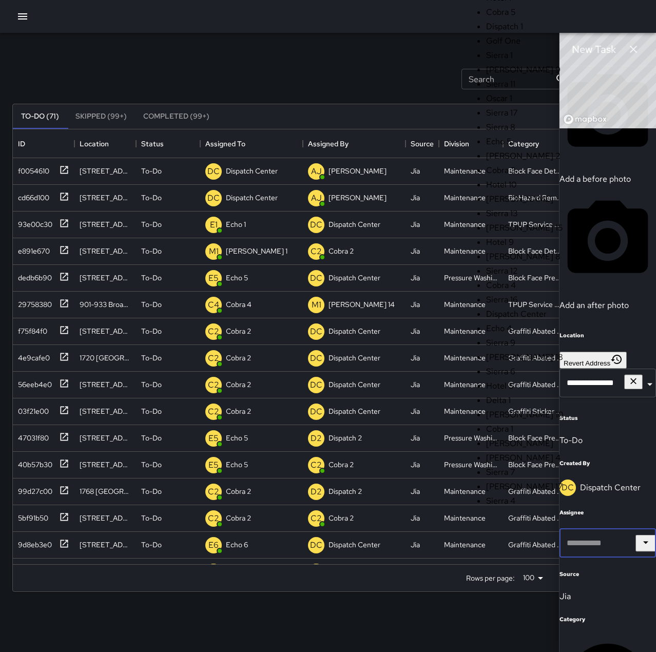
click at [642, 47] on button "button" at bounding box center [633, 49] width 21 height 21
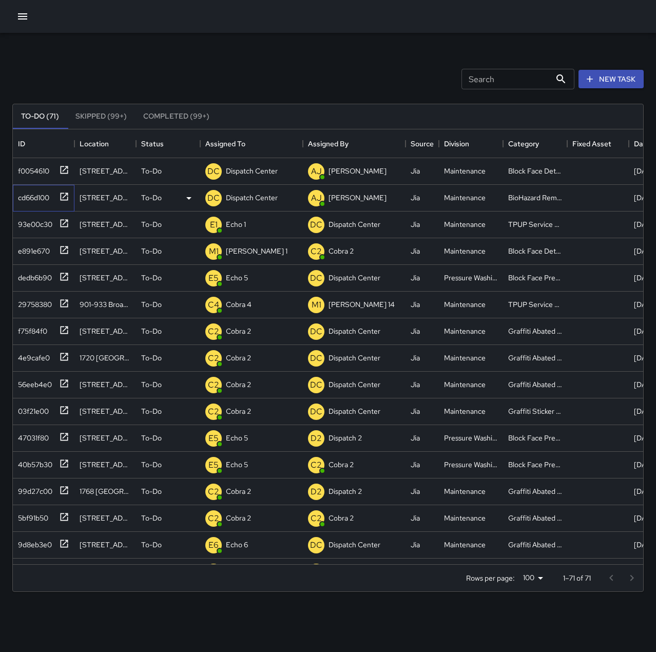
click at [66, 196] on icon at bounding box center [64, 196] width 10 height 10
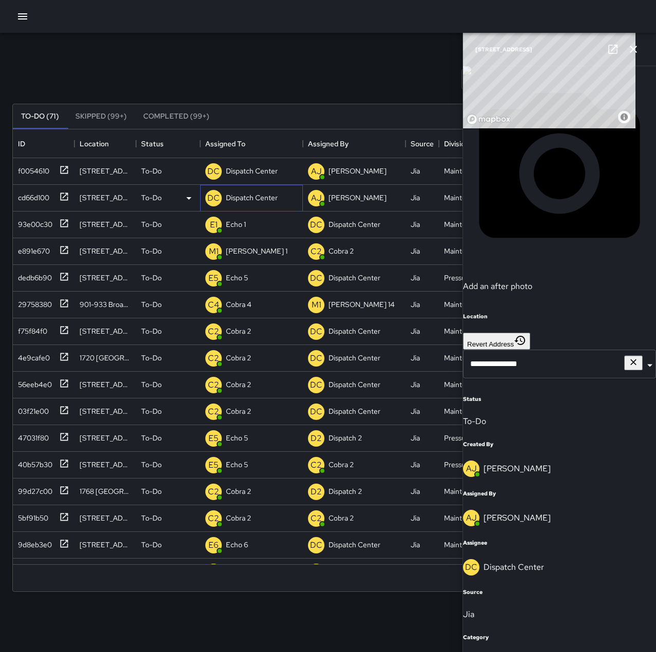
click at [247, 197] on p "Dispatch Center" at bounding box center [252, 198] width 52 height 10
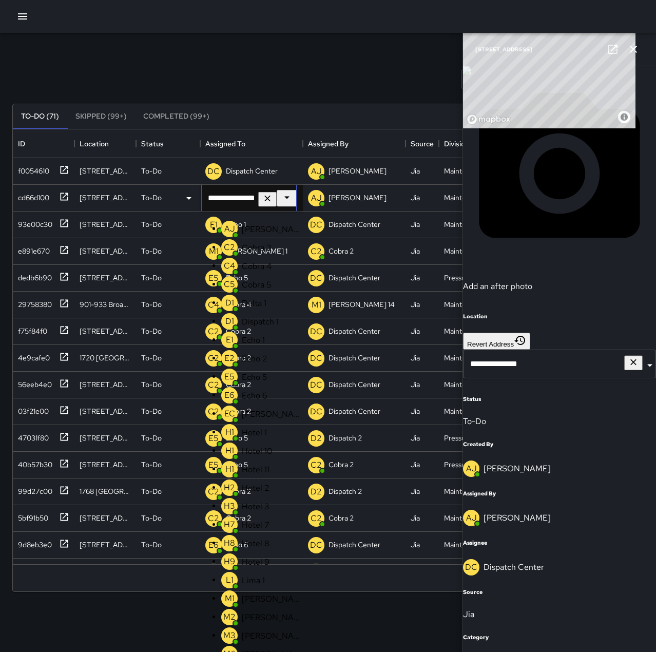
scroll to position [706, 0]
click at [273, 199] on icon "Clear" at bounding box center [267, 198] width 10 height 10
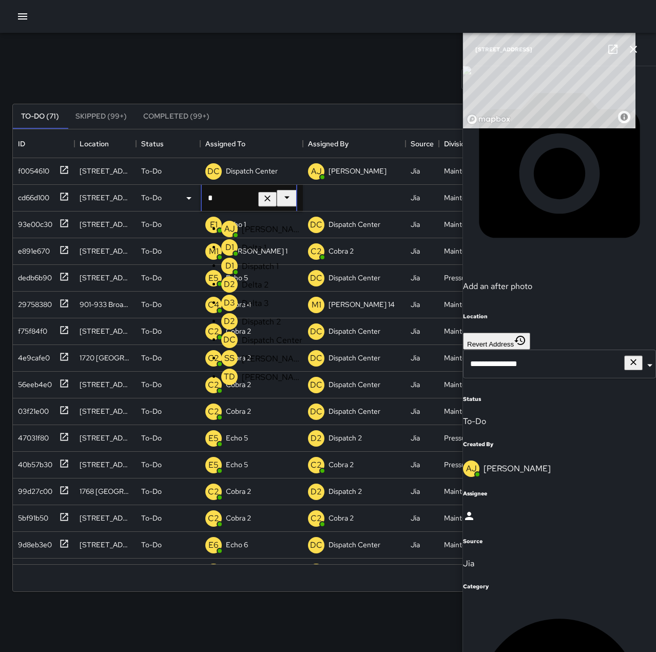
scroll to position [0, 0]
type input "**********"
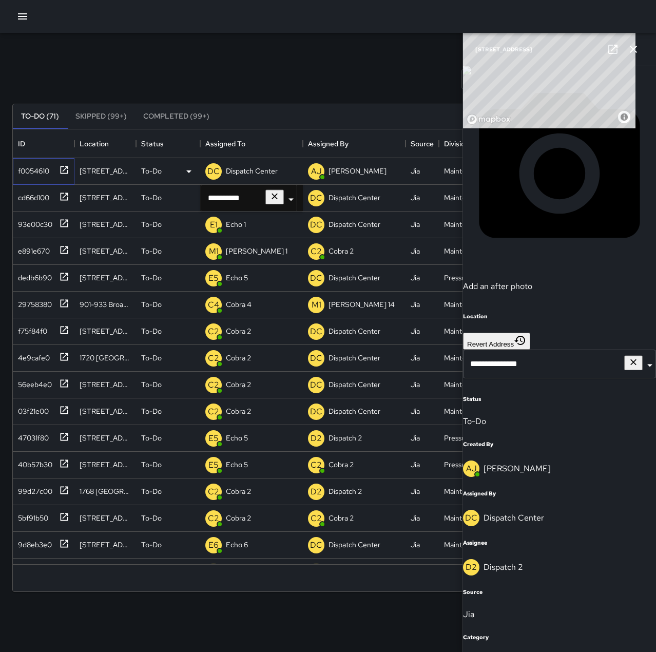
click at [63, 172] on icon at bounding box center [64, 170] width 10 height 10
click at [64, 198] on icon at bounding box center [64, 196] width 10 height 10
click at [65, 167] on icon at bounding box center [64, 170] width 10 height 10
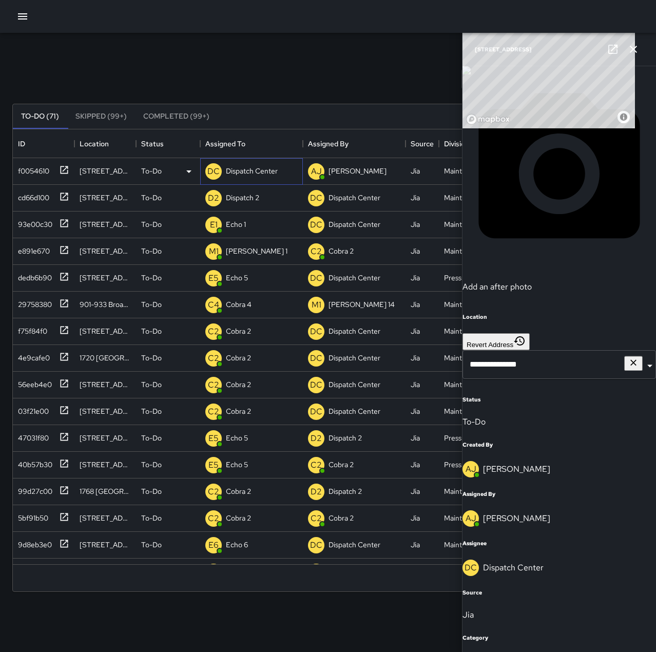
click at [261, 164] on div "Dispatch Center" at bounding box center [252, 171] width 56 height 14
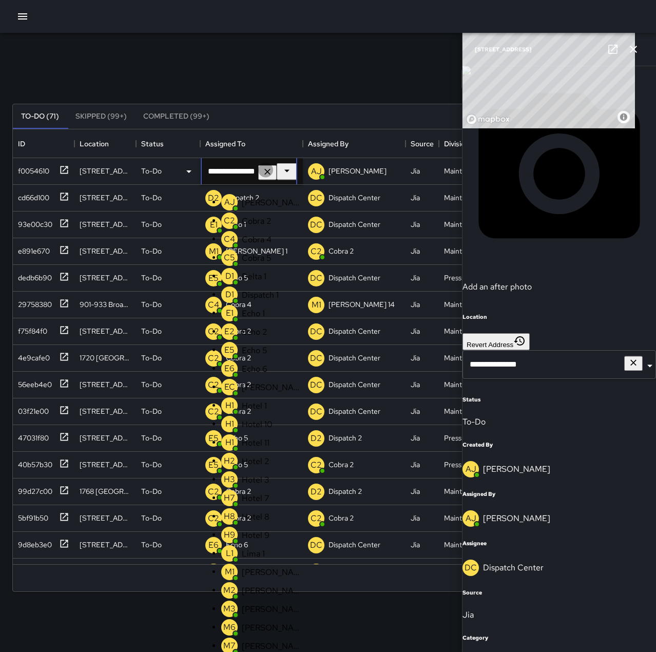
click at [273, 174] on icon "Clear" at bounding box center [267, 171] width 10 height 10
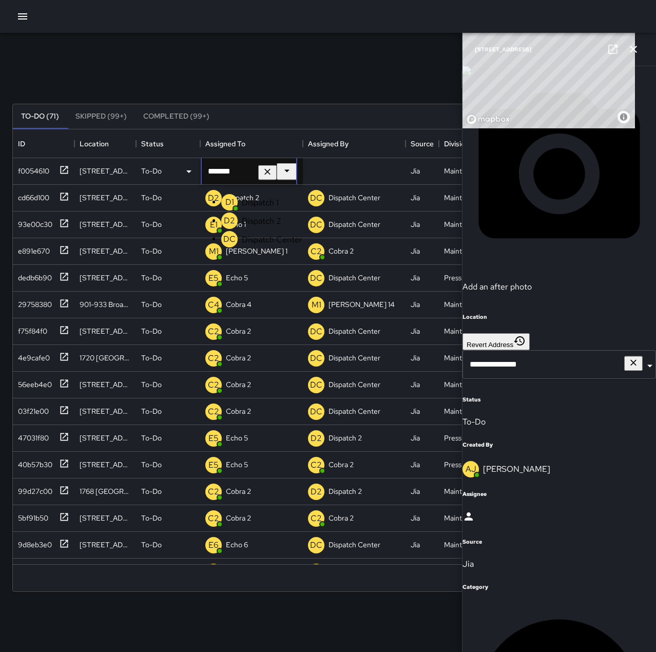
type input "**********"
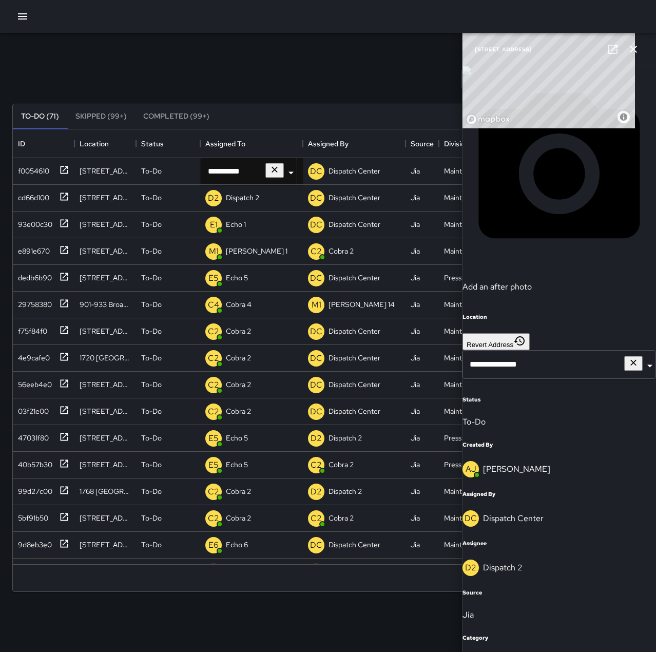
click at [338, 51] on div "**********" at bounding box center [328, 319] width 656 height 573
click at [642, 51] on button "button" at bounding box center [633, 49] width 21 height 21
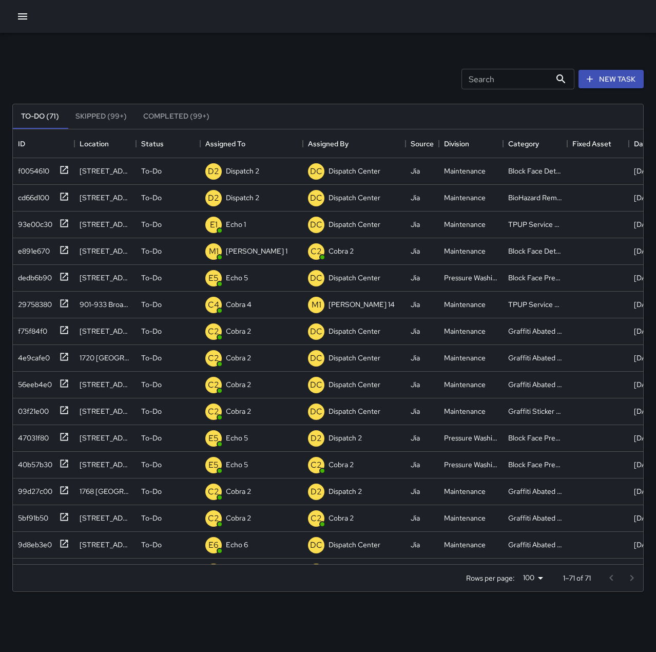
click at [23, 14] on icon "button" at bounding box center [22, 16] width 9 height 6
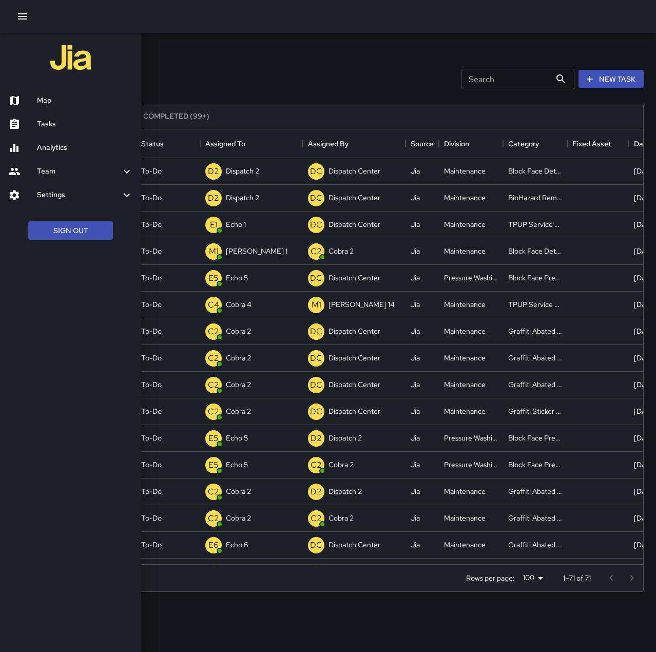
click at [60, 103] on h6 "Map" at bounding box center [85, 100] width 96 height 11
